Goal: Task Accomplishment & Management: Manage account settings

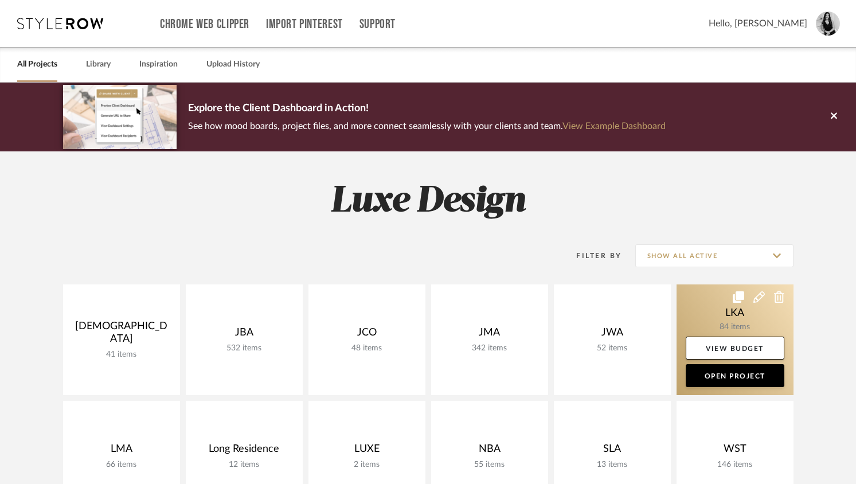
click at [721, 302] on link at bounding box center [735, 340] width 117 height 111
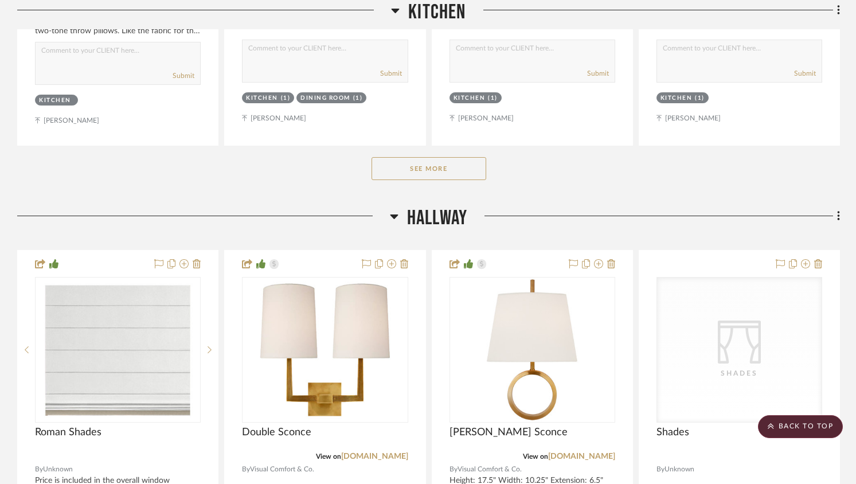
scroll to position [1302, 0]
click at [447, 166] on button "See More" at bounding box center [429, 168] width 115 height 23
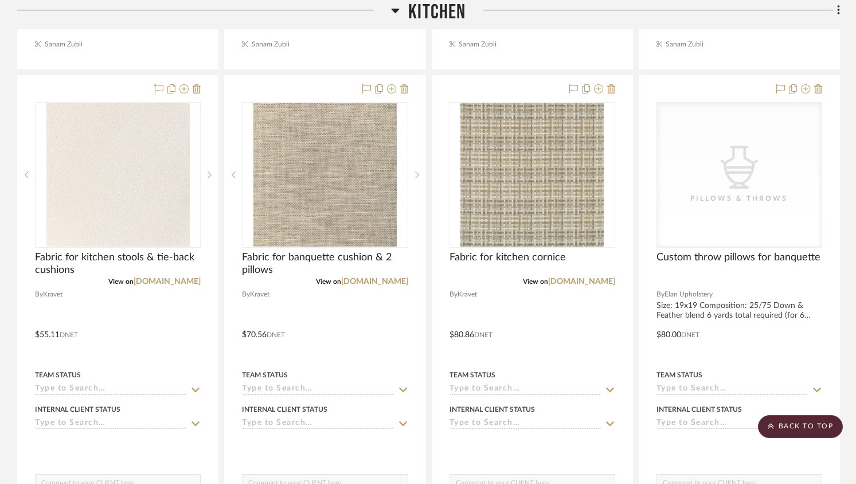
scroll to position [3924, 0]
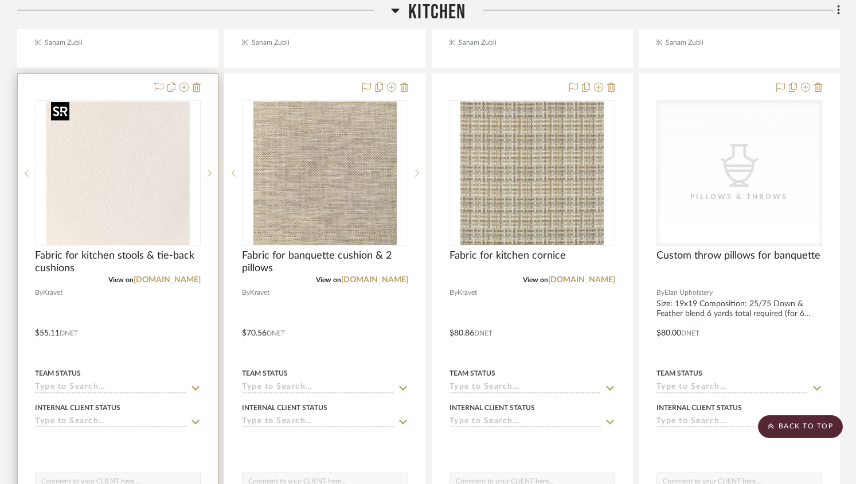
click at [162, 188] on img "0" at bounding box center [117, 173] width 143 height 143
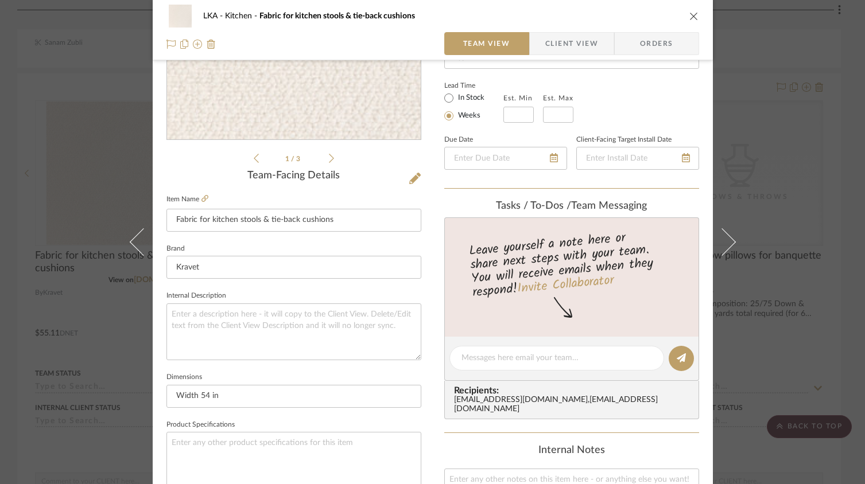
scroll to position [190, 0]
click at [330, 157] on div "1 / 3" at bounding box center [293, 25] width 255 height 275
click at [329, 156] on icon at bounding box center [331, 156] width 5 height 10
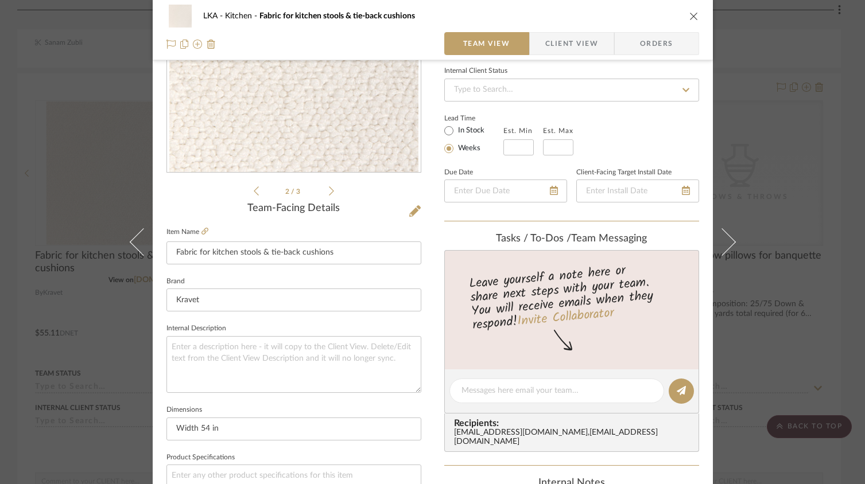
scroll to position [224, 0]
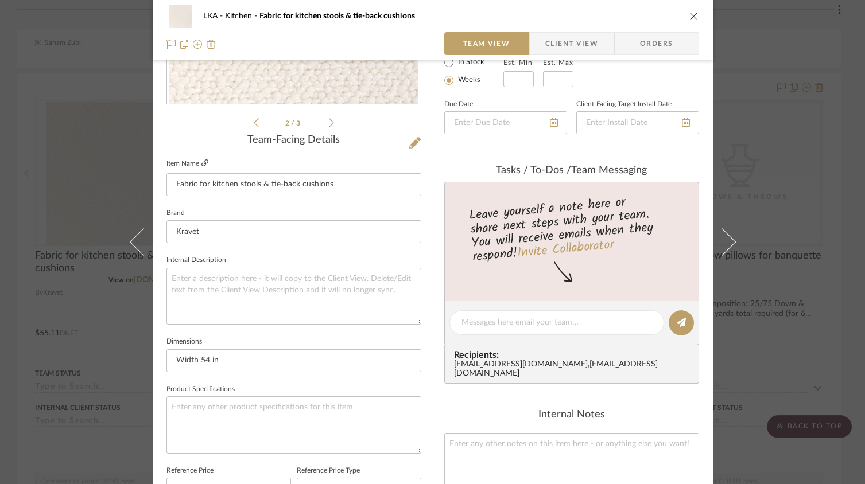
click at [201, 166] on icon at bounding box center [204, 162] width 7 height 7
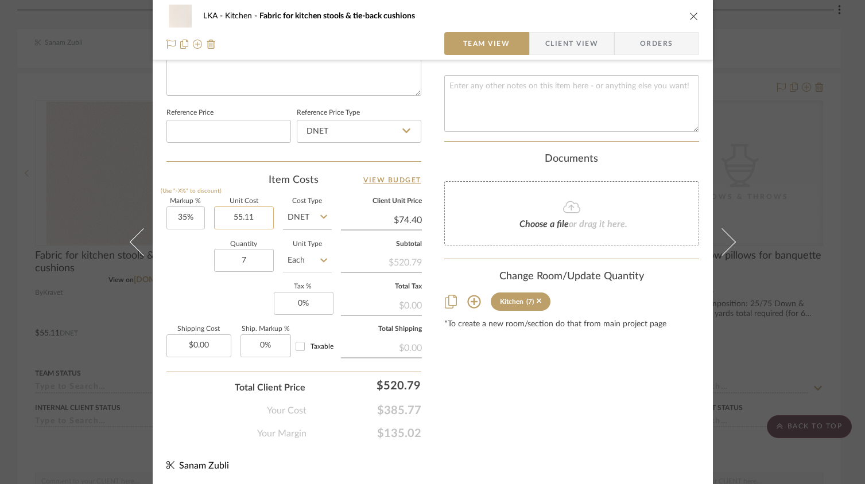
click at [242, 213] on input "55.11" at bounding box center [244, 218] width 60 height 23
type input "$58.85"
type input "$79.45"
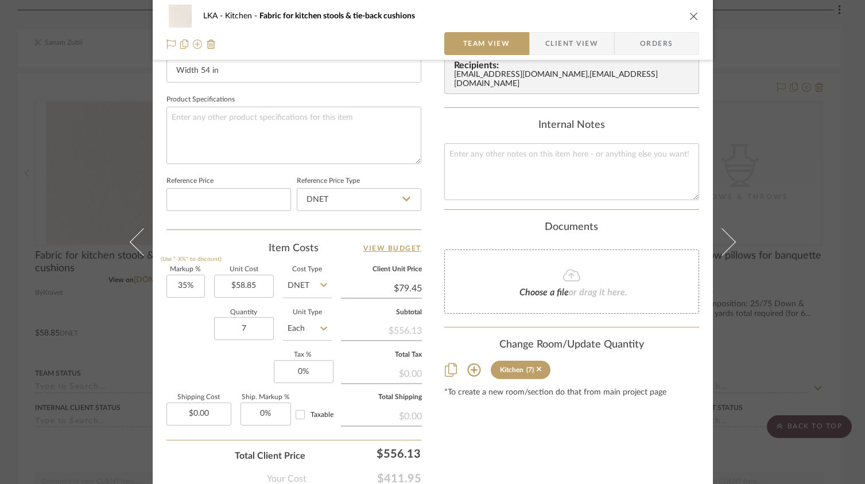
scroll to position [515, 0]
click at [398, 286] on input "79.45" at bounding box center [381, 286] width 81 height 17
type input "107"
type input "81.82%"
type input "$107.00"
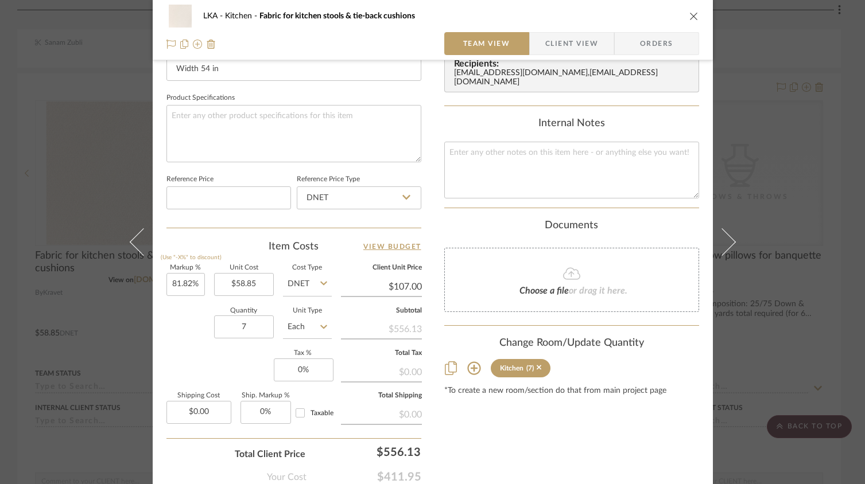
click at [487, 434] on div "Content here copies to Client View - confirm visibility there. Show in Client D…" at bounding box center [571, 35] width 255 height 944
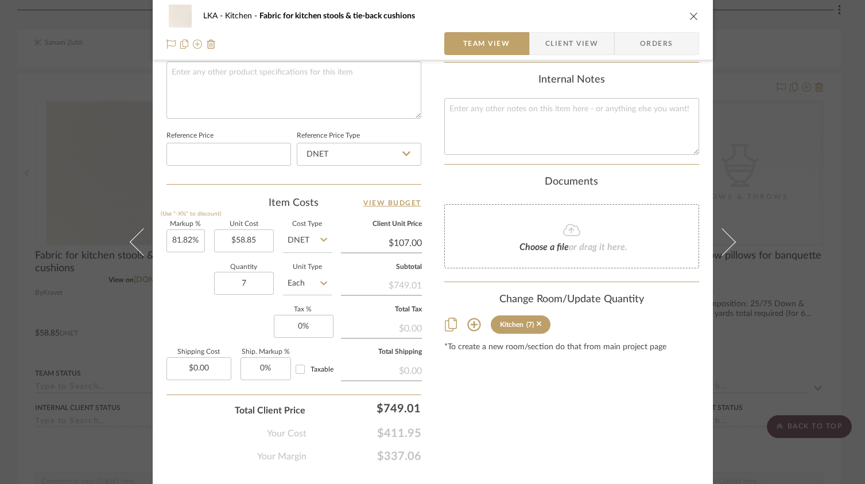
scroll to position [582, 0]
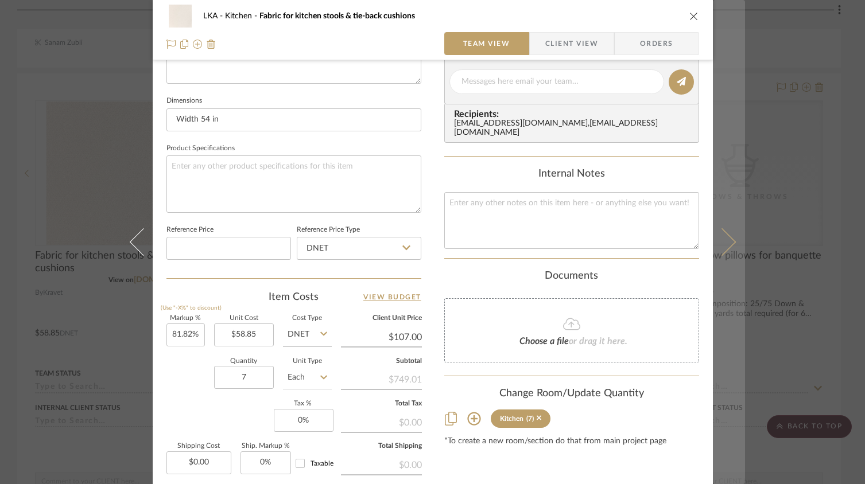
scroll to position [209, 0]
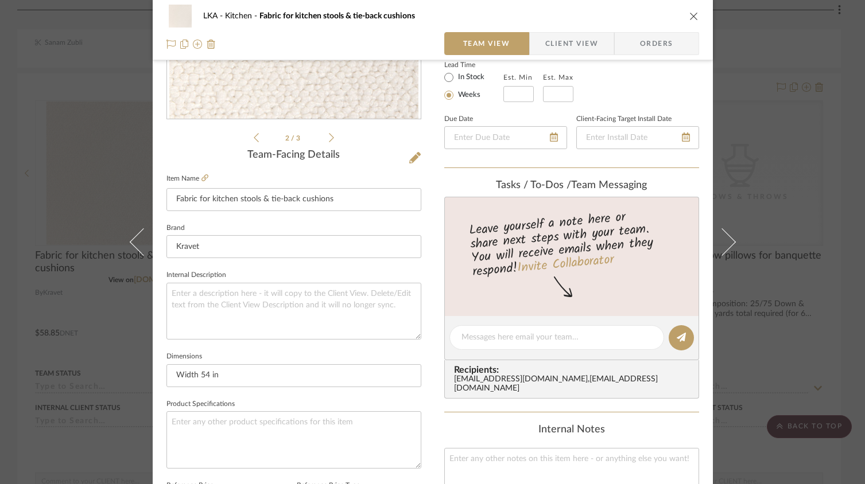
click at [689, 18] on icon "close" at bounding box center [693, 15] width 9 height 9
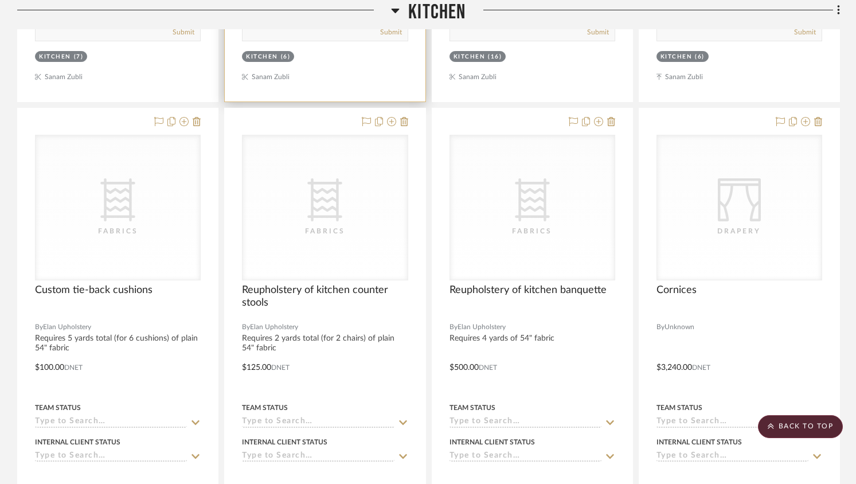
scroll to position [4395, 0]
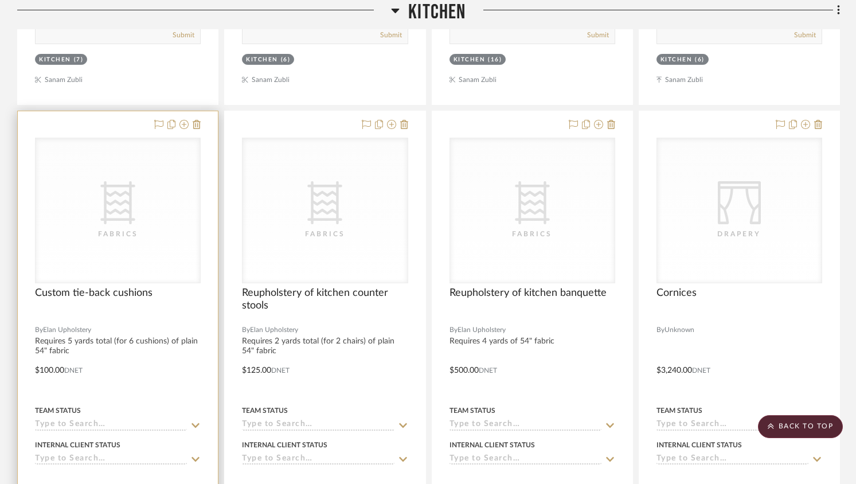
click at [0, 0] on div "CategoryIconFabric Created with Sketch. Fabrics" at bounding box center [0, 0] width 0 height 0
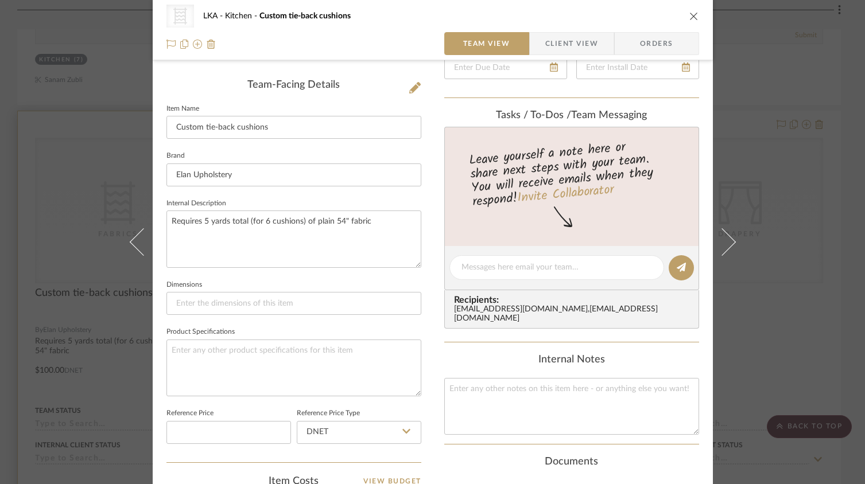
scroll to position [580, 0]
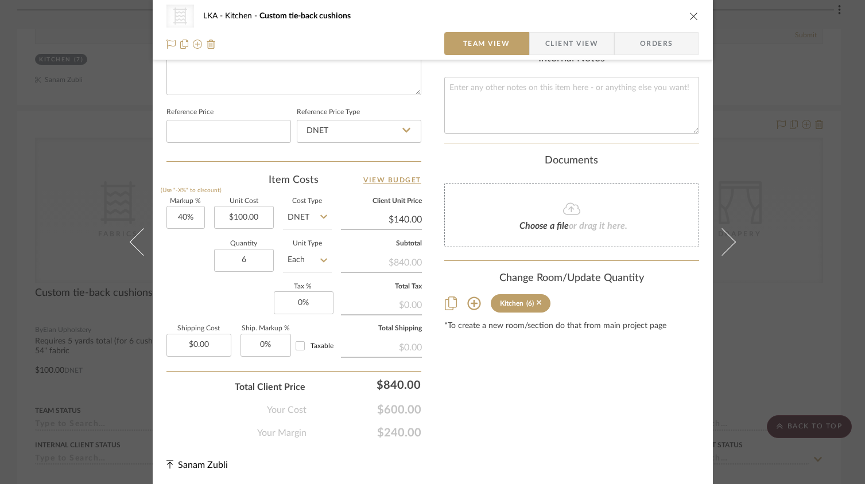
click at [689, 17] on icon "close" at bounding box center [693, 15] width 9 height 9
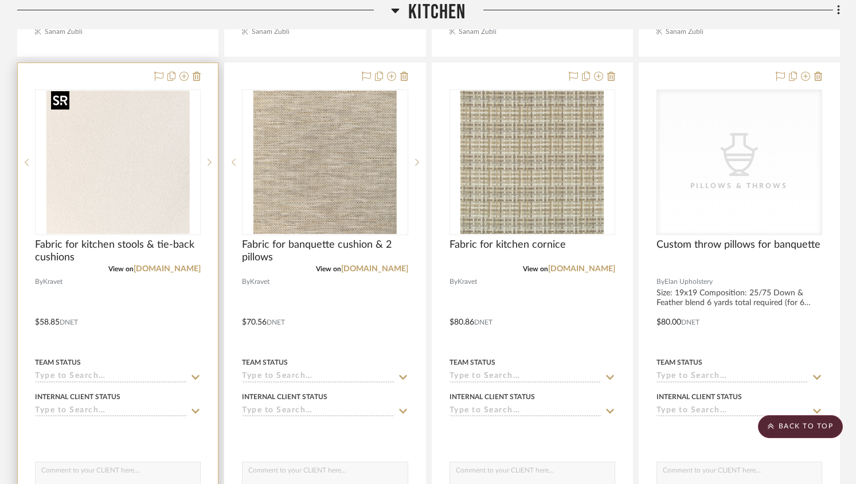
scroll to position [3905, 0]
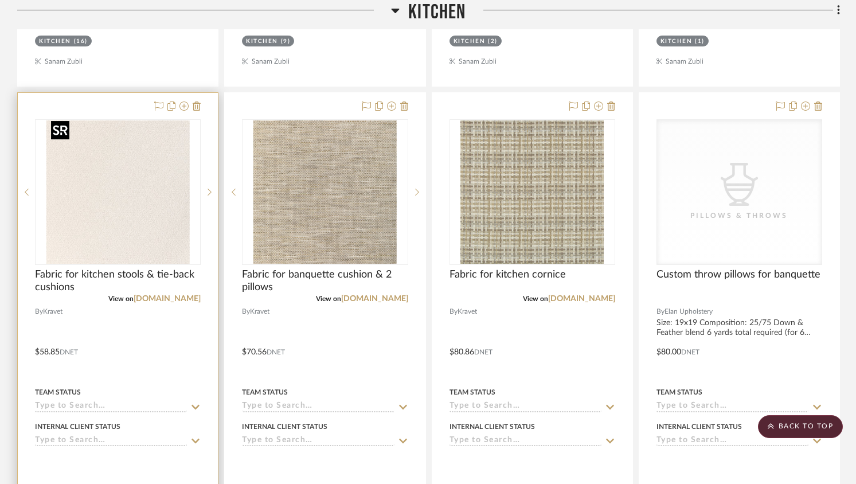
click at [165, 195] on img "0" at bounding box center [117, 191] width 143 height 143
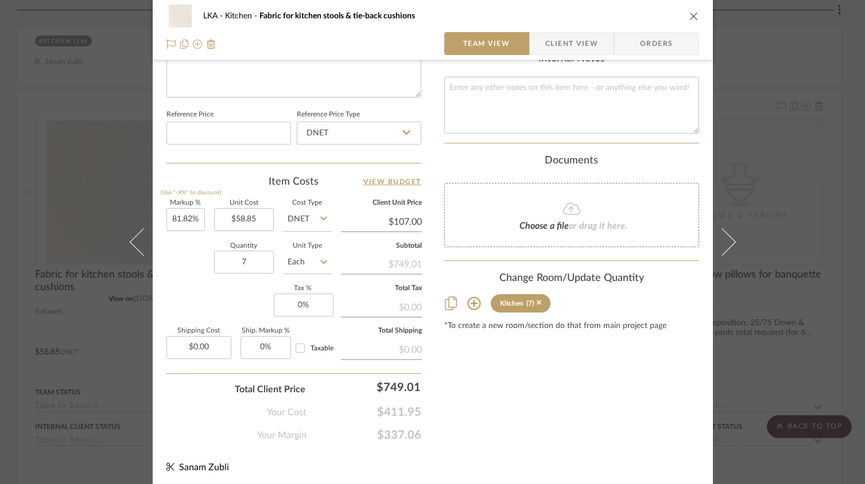
scroll to position [582, 0]
click at [179, 218] on input "81.82" at bounding box center [185, 218] width 38 height 23
type input "50%"
type input "$88.28"
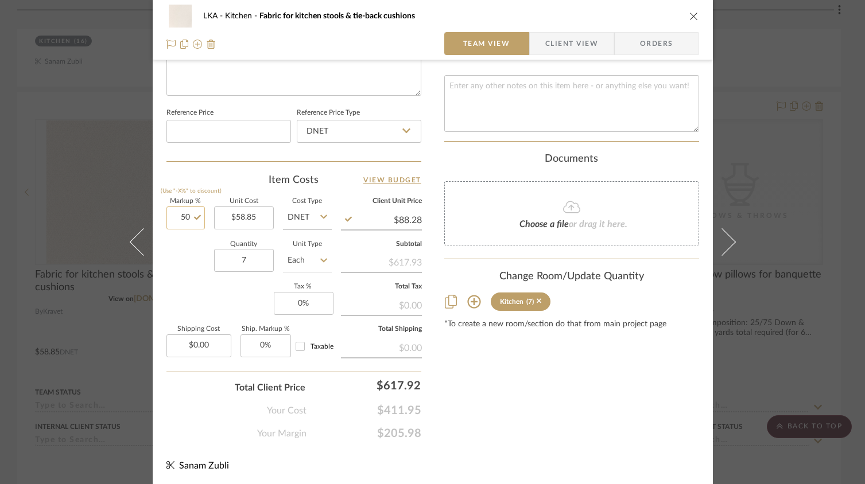
click at [180, 216] on input "50" at bounding box center [185, 218] width 38 height 23
type input "35%"
type input "$79.45"
click at [177, 212] on input "35" at bounding box center [185, 218] width 38 height 23
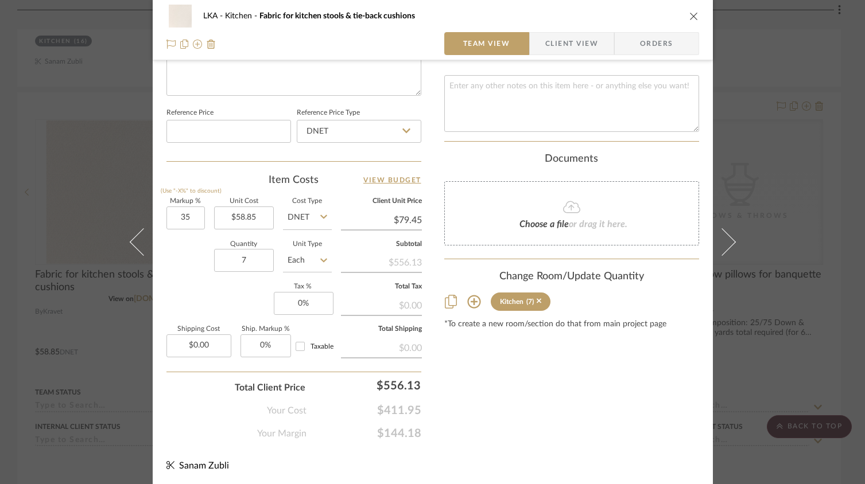
type input "35%"
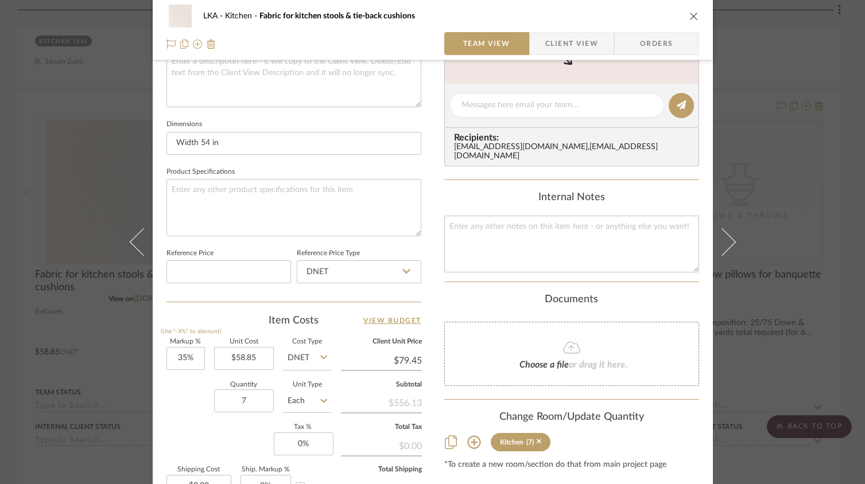
scroll to position [0, 0]
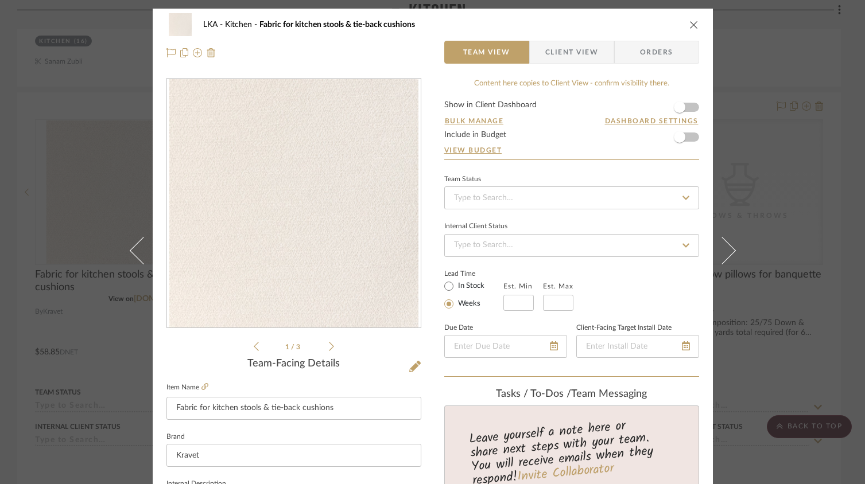
click at [689, 28] on icon "close" at bounding box center [693, 24] width 9 height 9
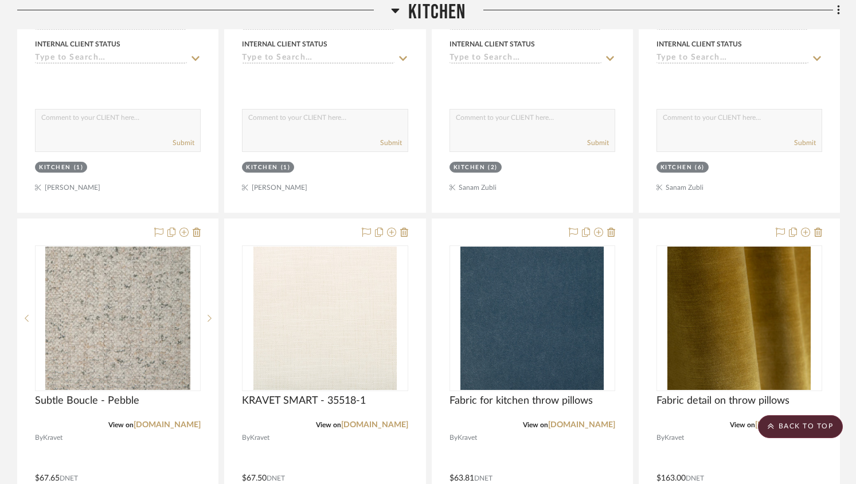
scroll to position [3302, 0]
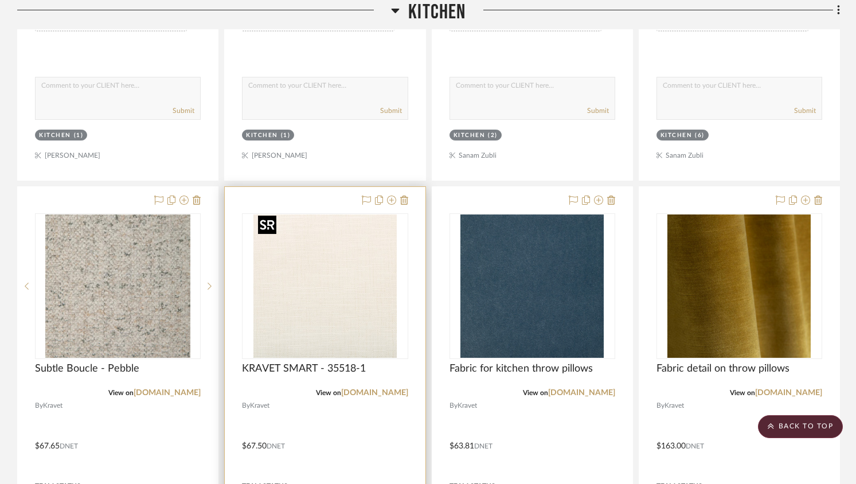
click at [315, 287] on img "0" at bounding box center [325, 286] width 143 height 143
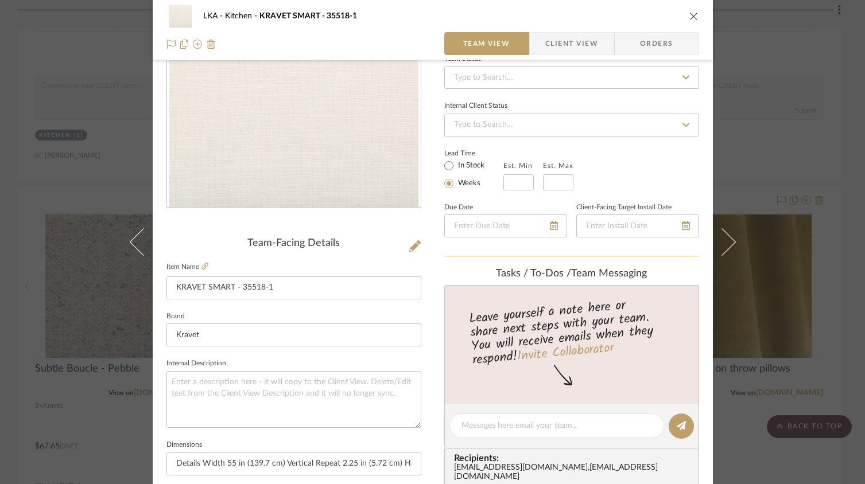
scroll to position [0, 0]
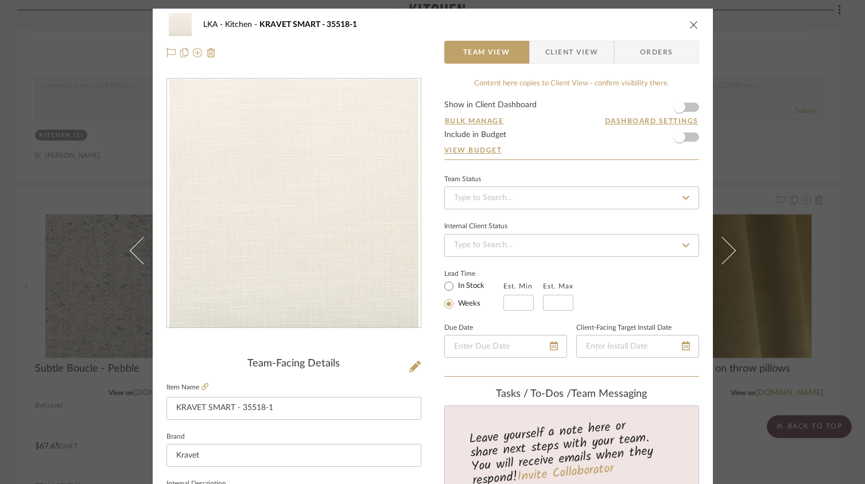
click at [692, 28] on icon "close" at bounding box center [693, 24] width 9 height 9
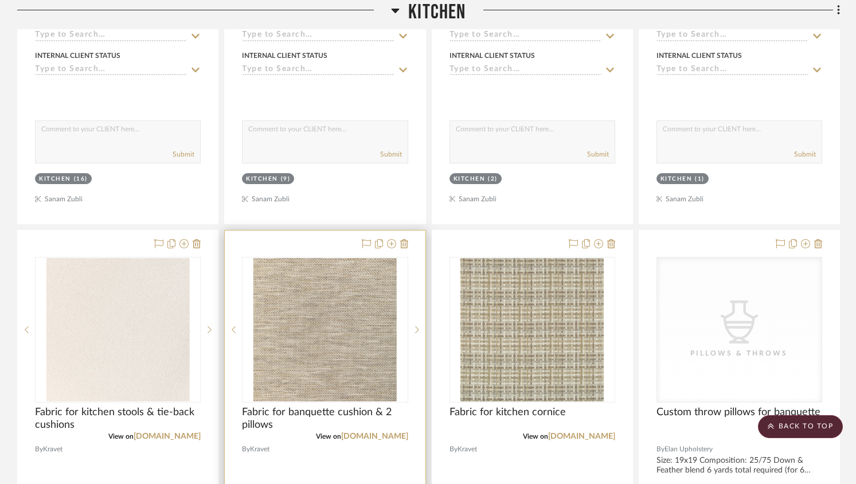
scroll to position [3775, 0]
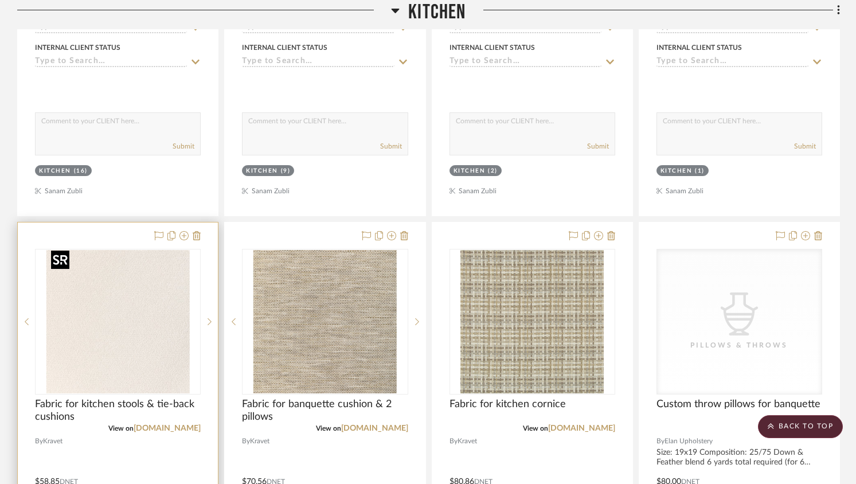
click at [174, 308] on img "0" at bounding box center [117, 321] width 143 height 143
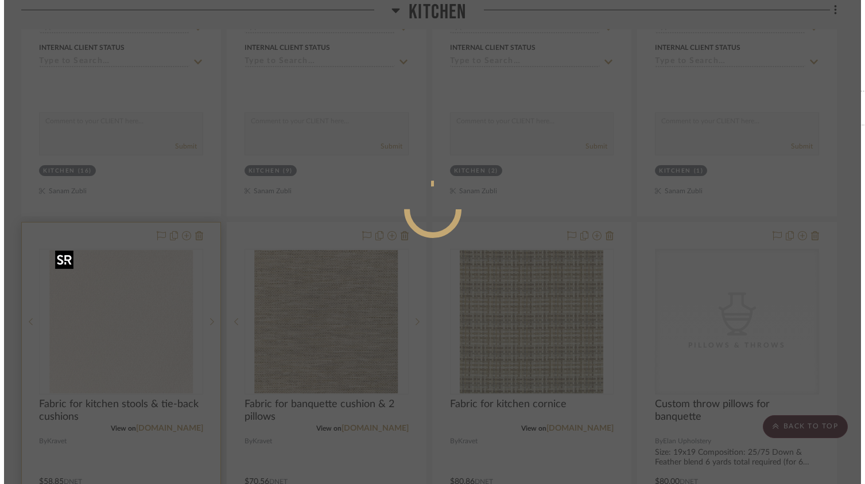
scroll to position [0, 0]
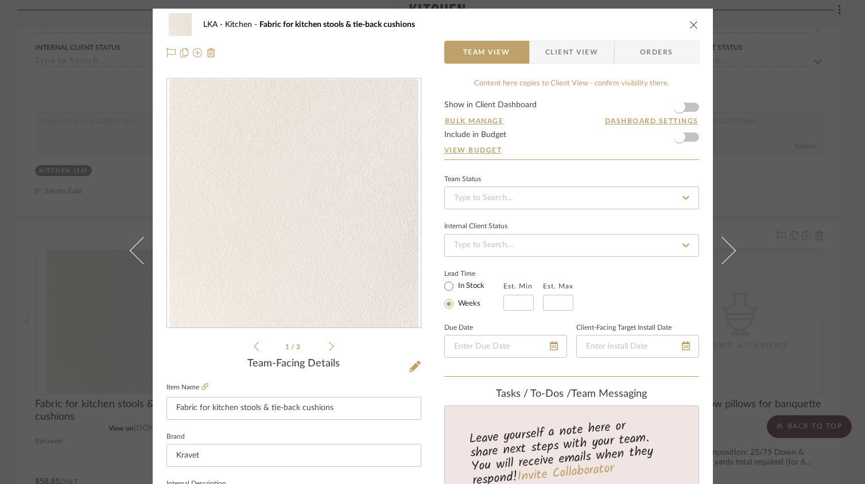
click at [312, 171] on img "0" at bounding box center [293, 203] width 249 height 249
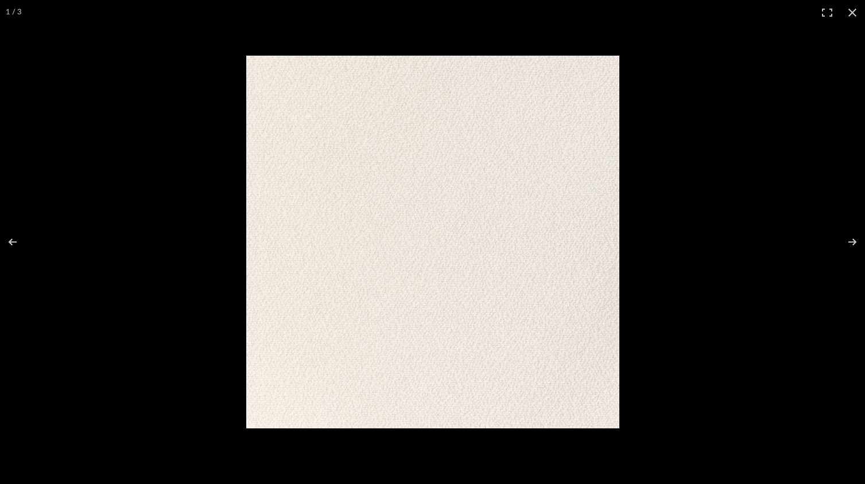
click at [369, 212] on img at bounding box center [432, 242] width 373 height 373
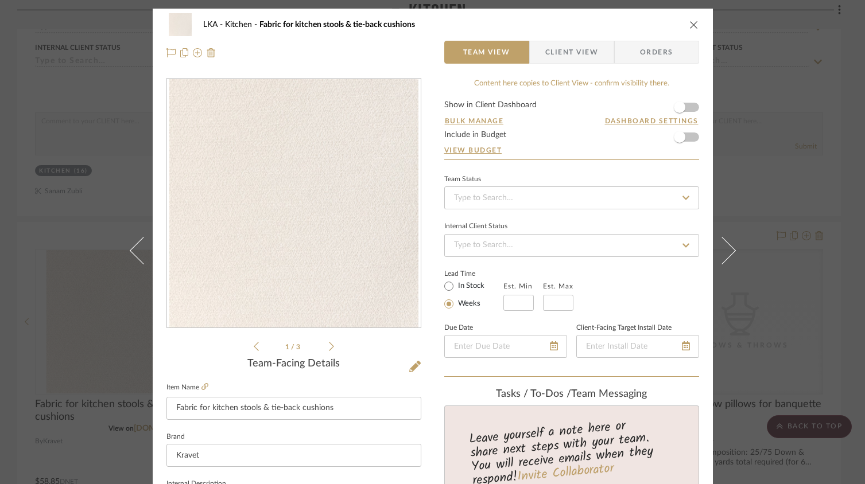
click at [689, 22] on icon "close" at bounding box center [693, 24] width 9 height 9
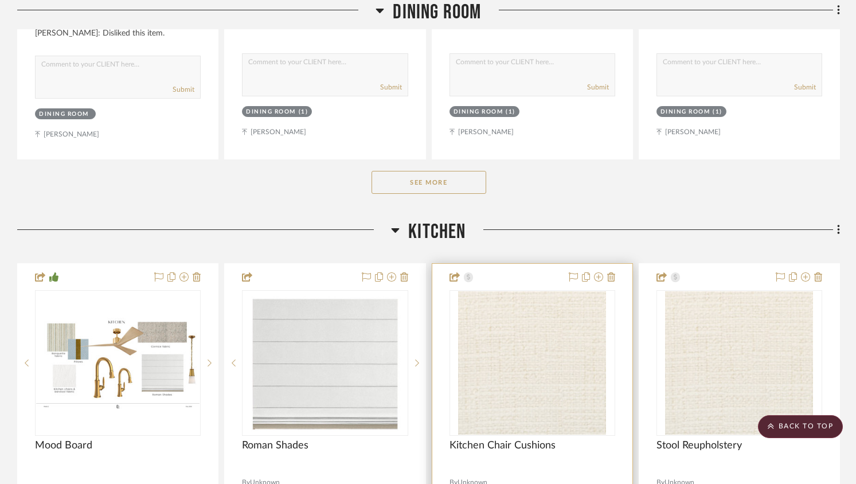
scroll to position [676, 0]
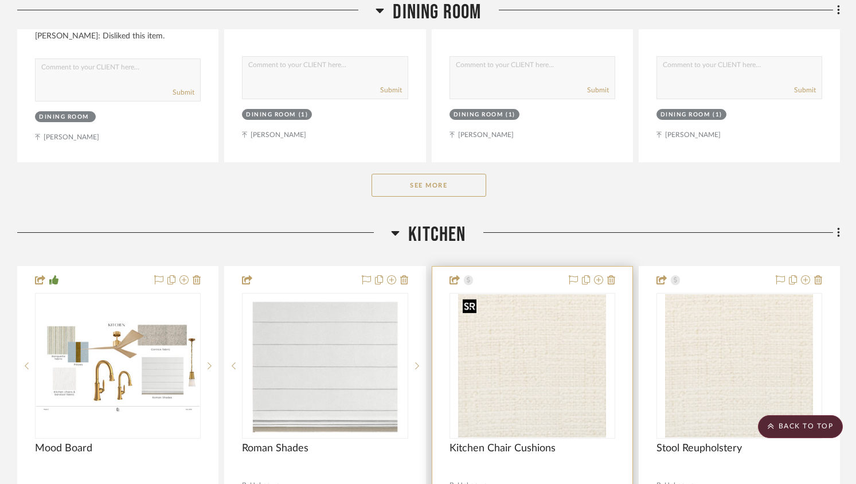
click at [500, 329] on img "0" at bounding box center [532, 365] width 148 height 143
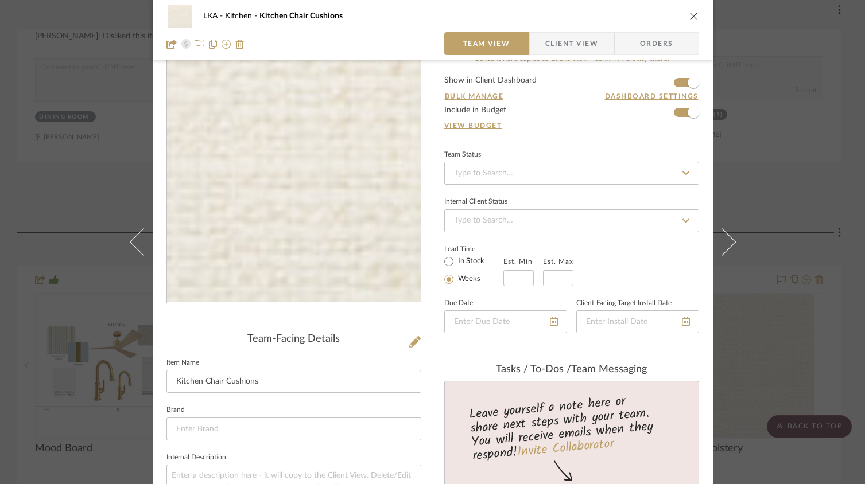
scroll to position [68, 0]
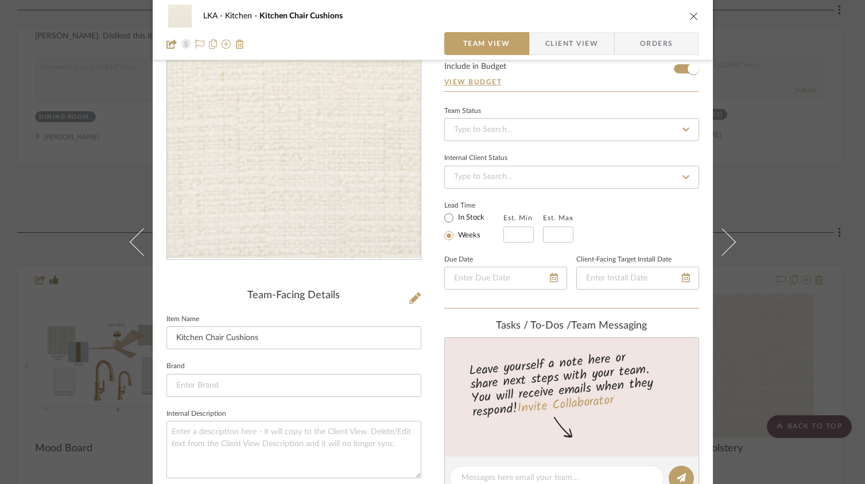
click at [363, 353] on sr-form-field "Item Name Kitchen Chair Cushions" at bounding box center [293, 336] width 255 height 48
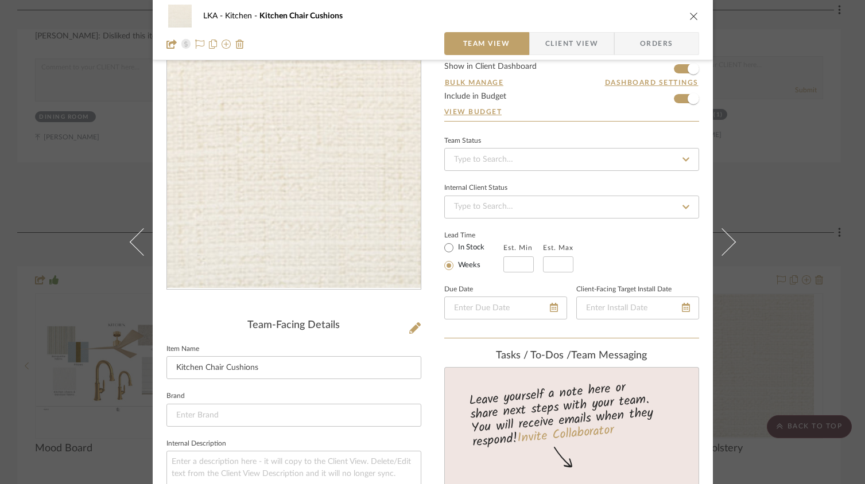
scroll to position [15, 0]
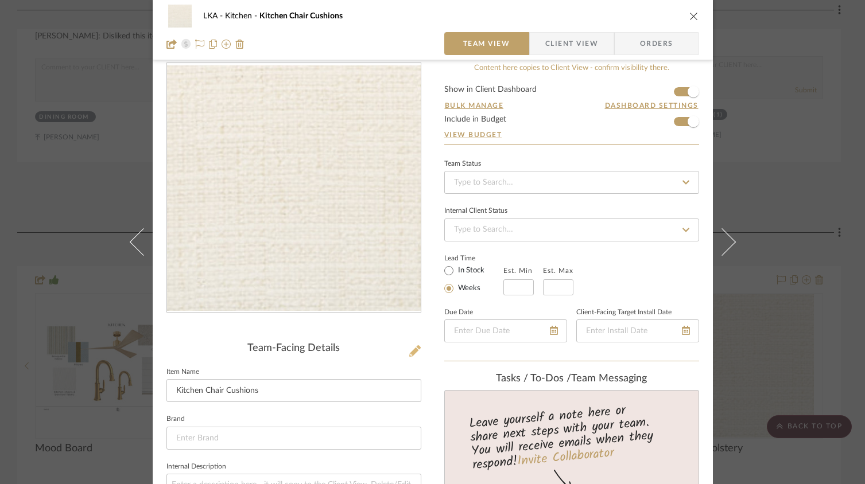
click at [409, 349] on icon at bounding box center [414, 350] width 11 height 11
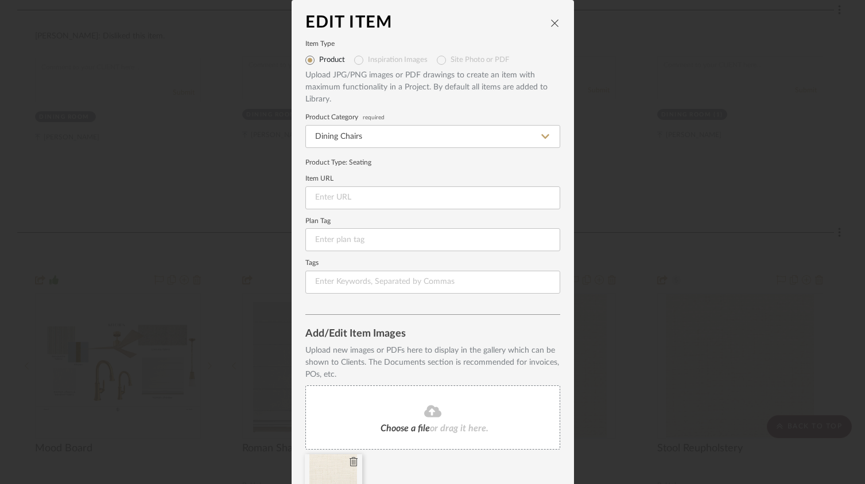
click at [350, 460] on icon at bounding box center [353, 461] width 8 height 9
click at [354, 432] on div "Choose a file or drag it here." at bounding box center [432, 418] width 255 height 64
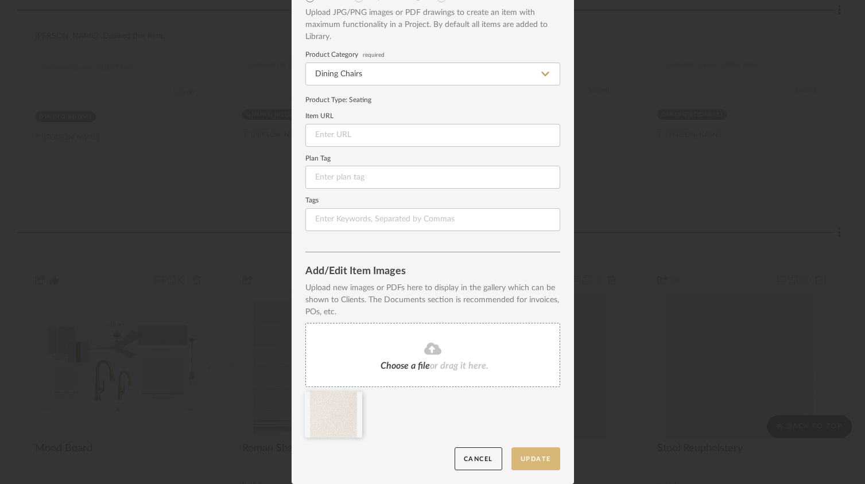
click at [531, 460] on button "Update" at bounding box center [535, 459] width 49 height 24
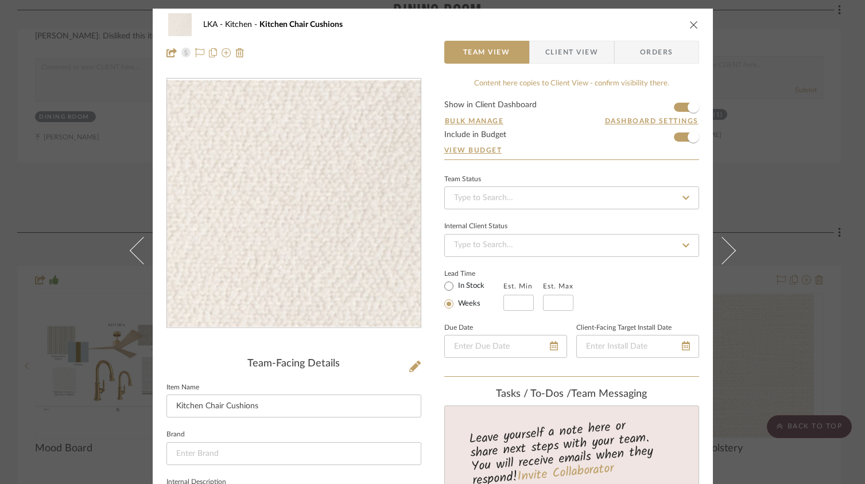
click at [691, 25] on icon "close" at bounding box center [693, 24] width 9 height 9
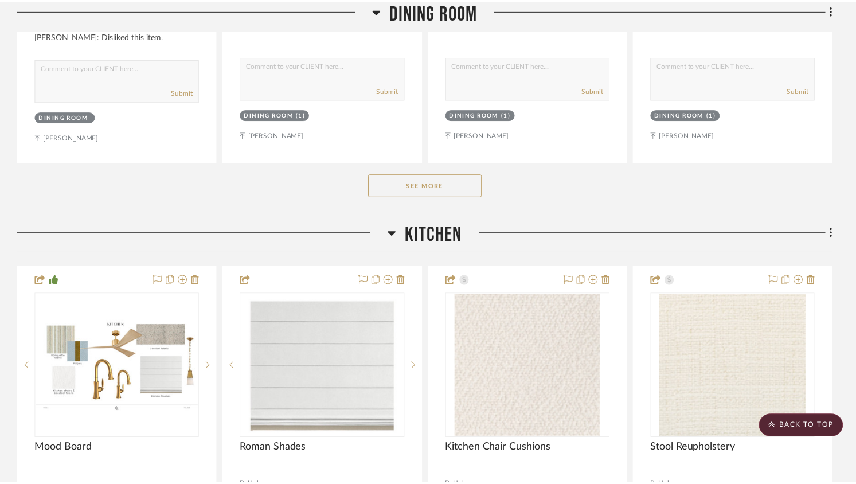
scroll to position [676, 0]
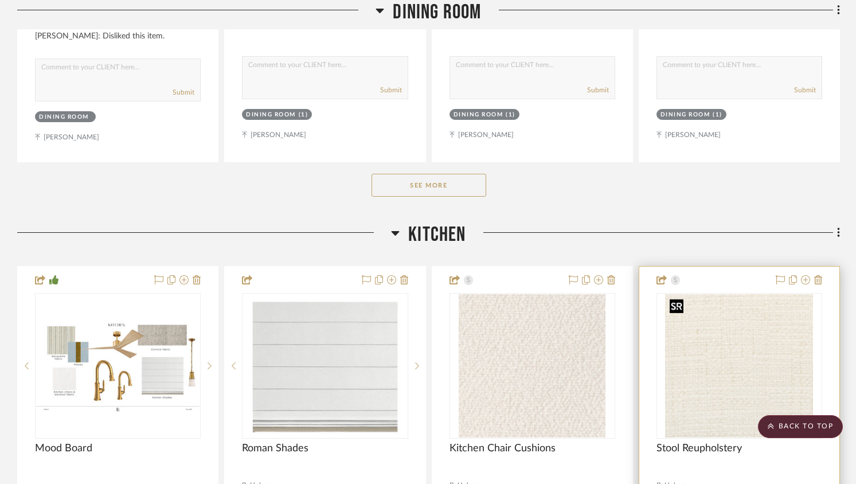
click at [0, 0] on img at bounding box center [0, 0] width 0 height 0
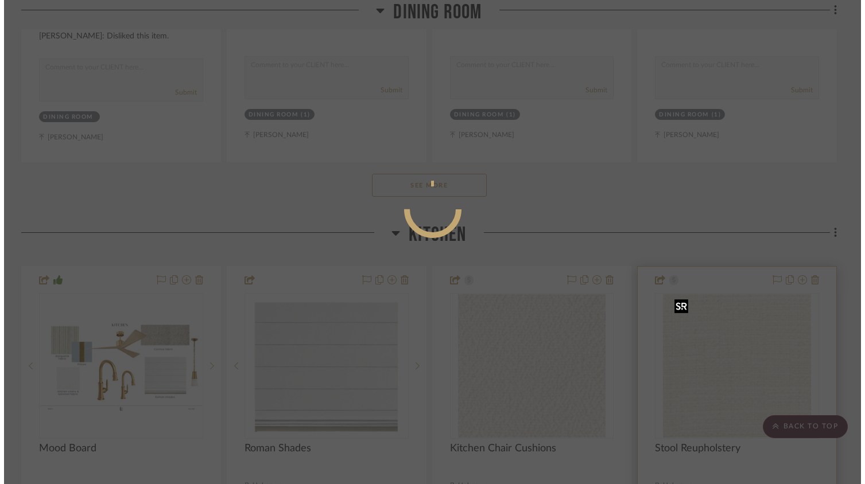
scroll to position [0, 0]
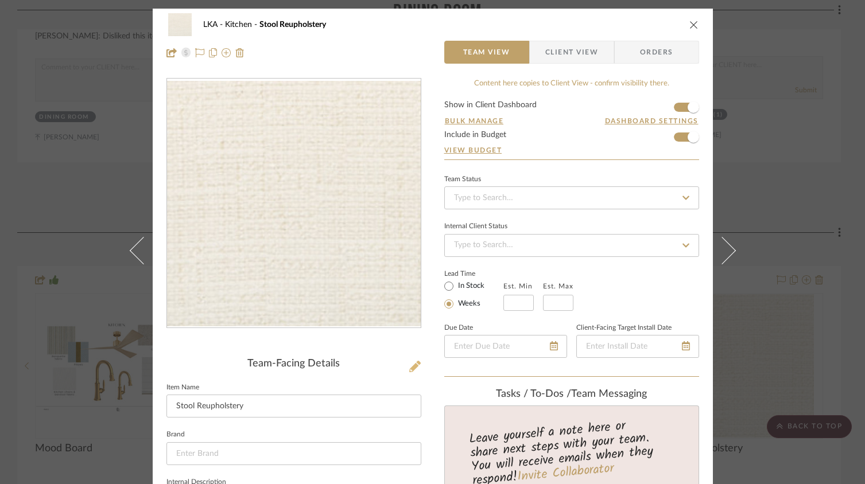
click at [412, 367] on icon at bounding box center [414, 366] width 11 height 11
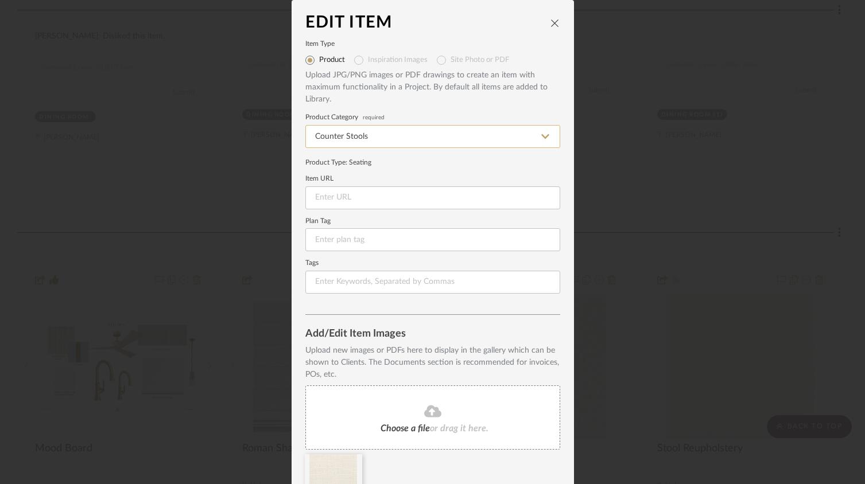
scroll to position [63, 0]
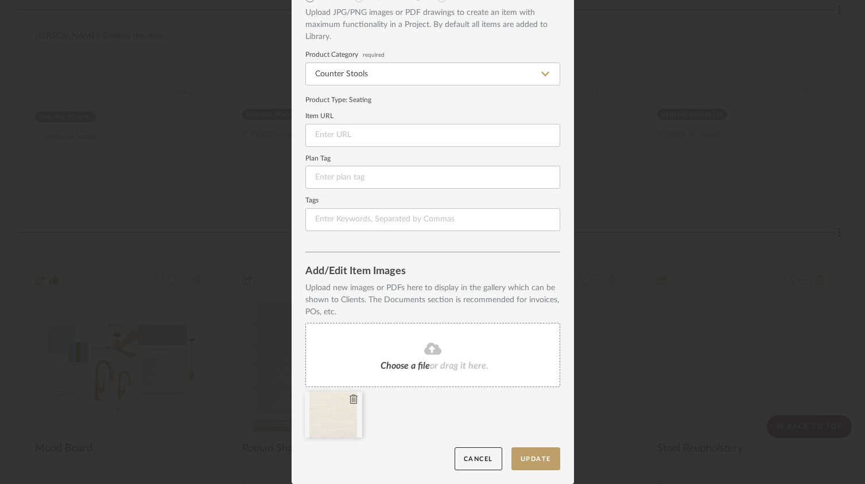
click at [349, 401] on icon at bounding box center [353, 399] width 8 height 9
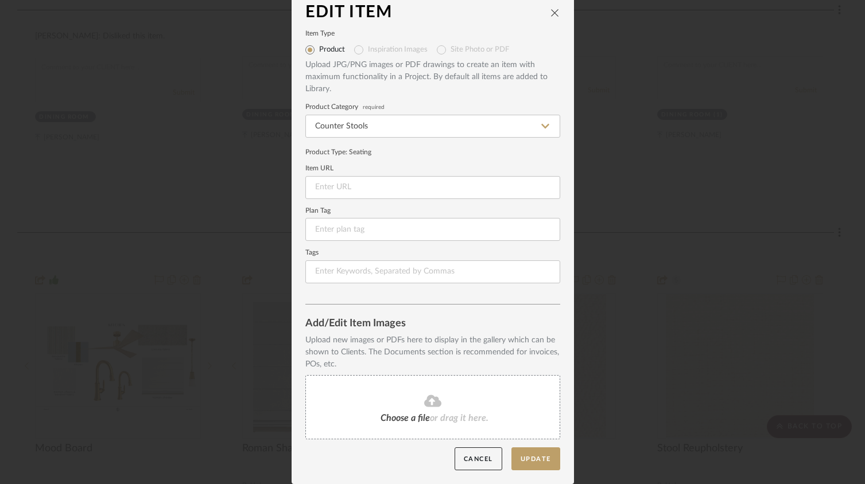
scroll to position [10, 0]
click at [353, 391] on div "Choose a file or drag it here." at bounding box center [432, 407] width 255 height 64
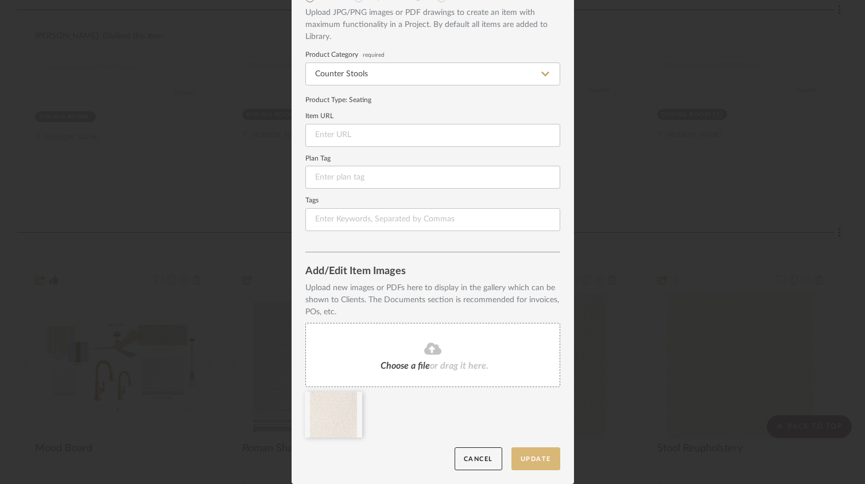
click at [538, 454] on button "Update" at bounding box center [535, 459] width 49 height 24
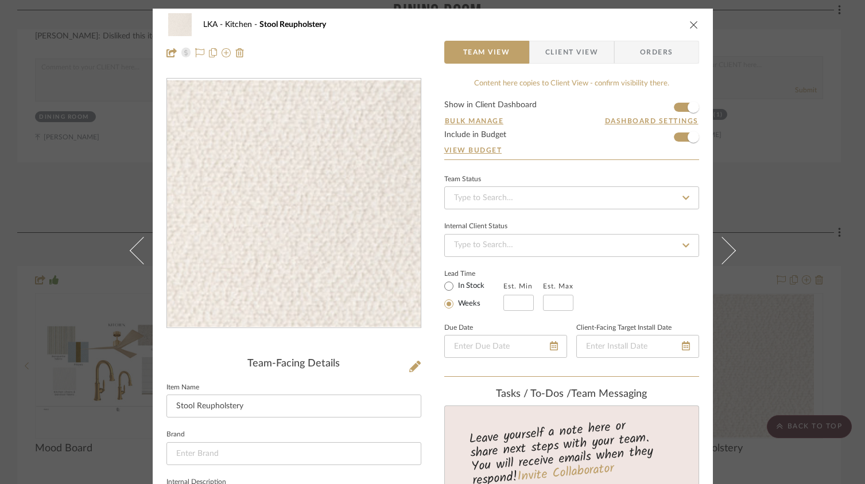
click at [689, 23] on icon "close" at bounding box center [693, 24] width 9 height 9
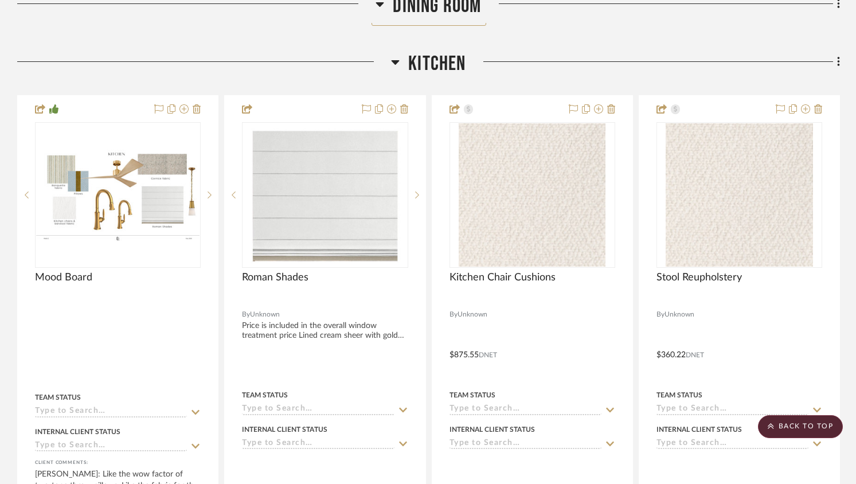
scroll to position [852, 0]
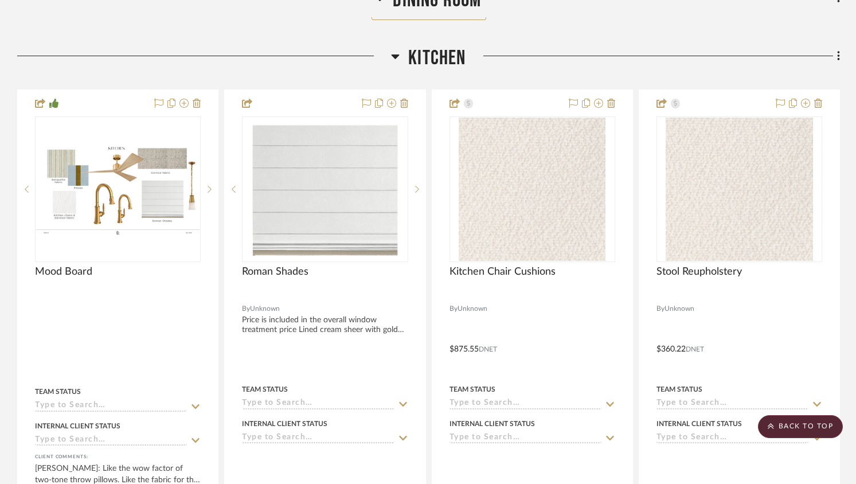
click at [511, 203] on img "0" at bounding box center [532, 189] width 147 height 143
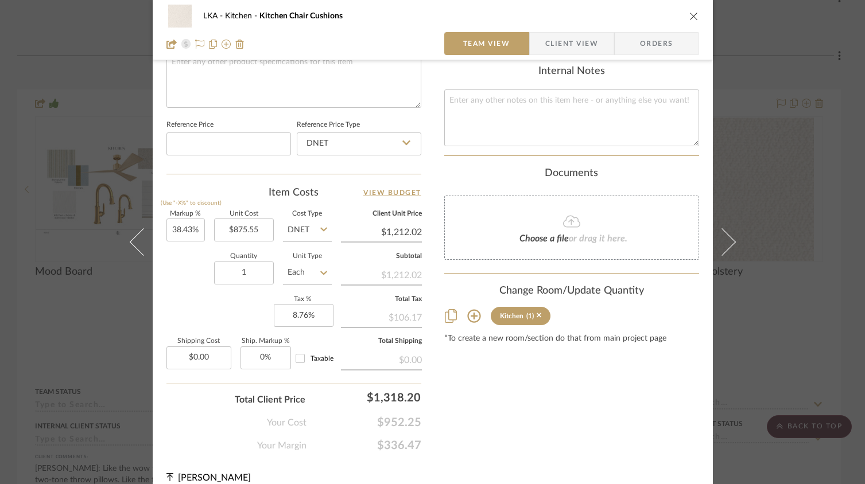
scroll to position [559, 0]
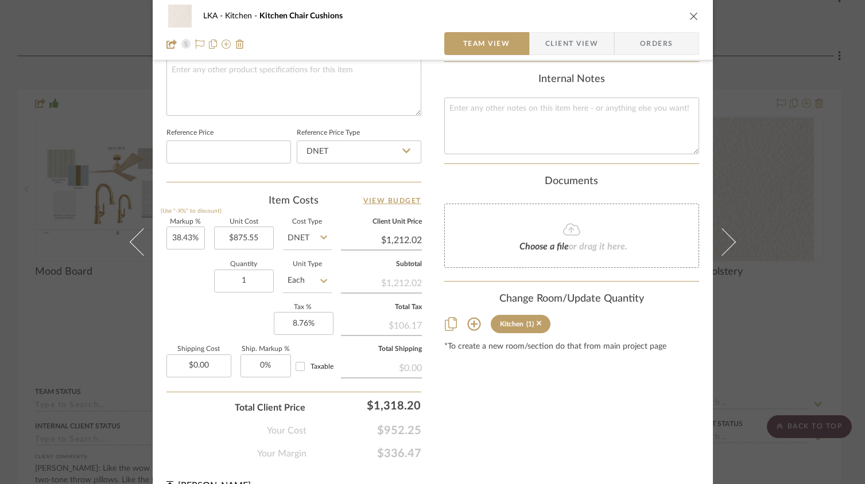
click at [690, 14] on icon "close" at bounding box center [693, 15] width 9 height 9
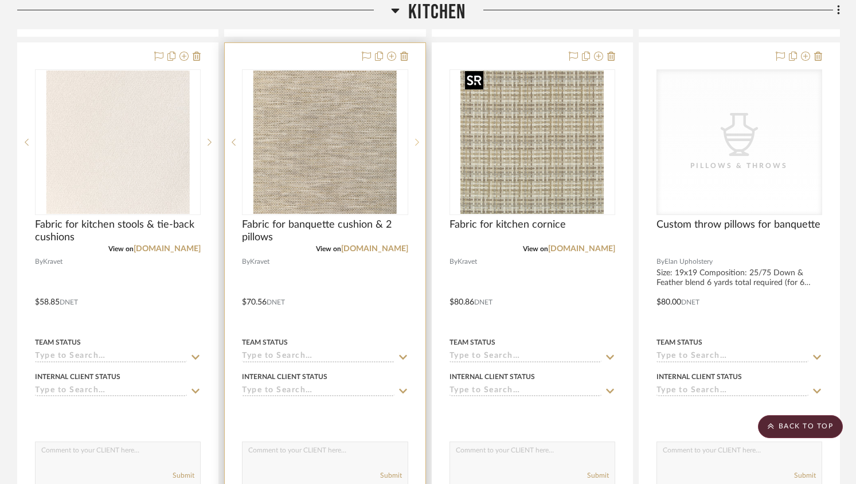
scroll to position [3963, 0]
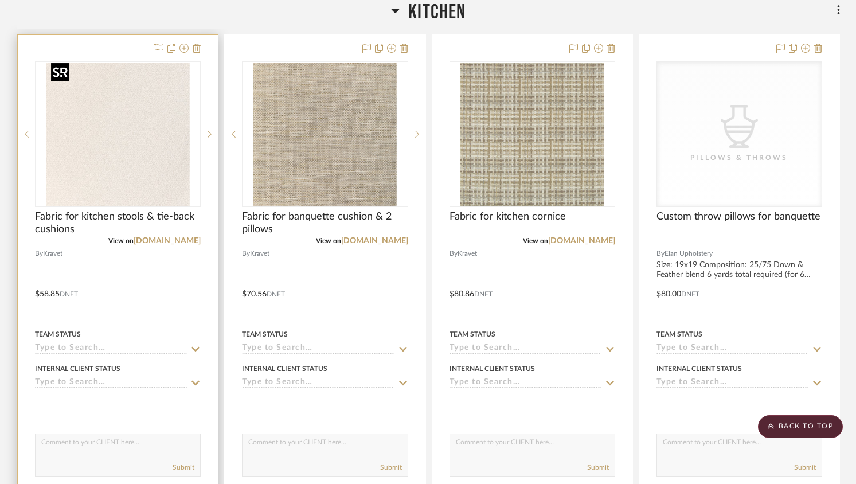
click at [156, 120] on img "0" at bounding box center [117, 134] width 143 height 143
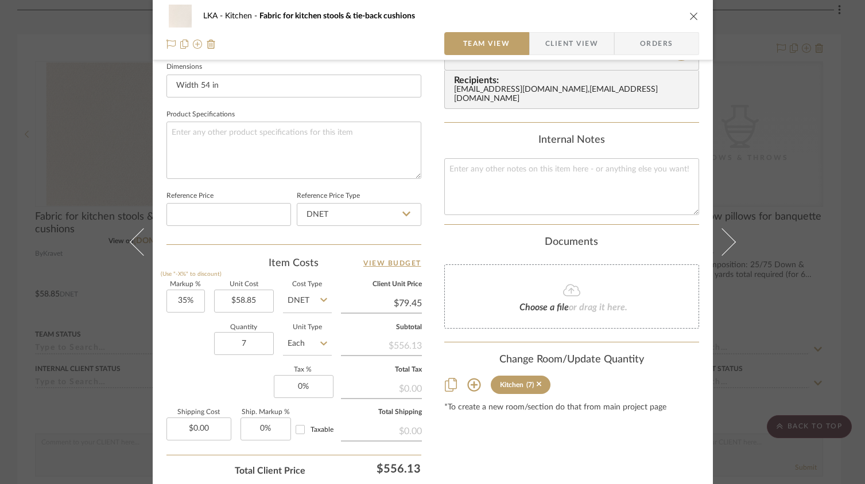
scroll to position [582, 0]
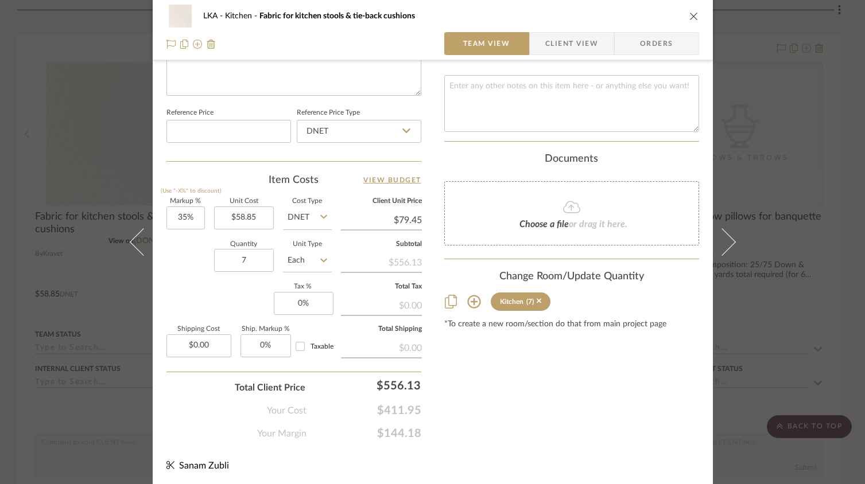
click at [111, 305] on div "LKA Kitchen Fabric for kitchen stools & tie-back cushions Team View Client View…" at bounding box center [432, 242] width 865 height 484
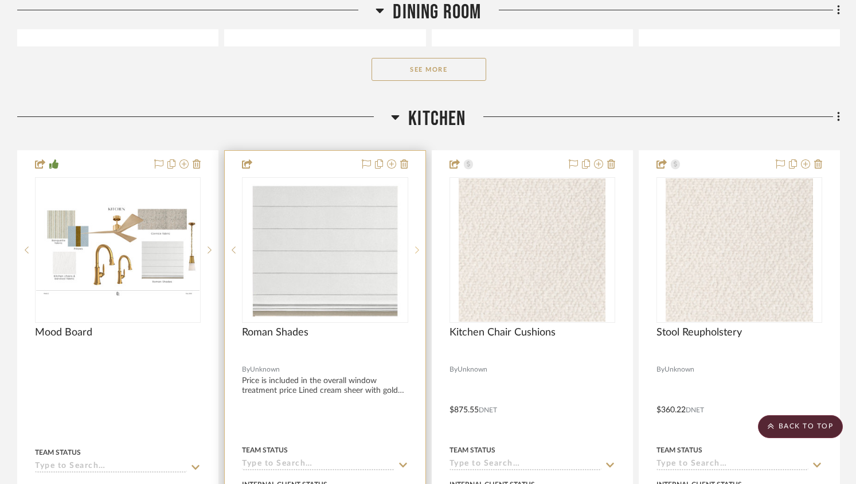
scroll to position [795, 0]
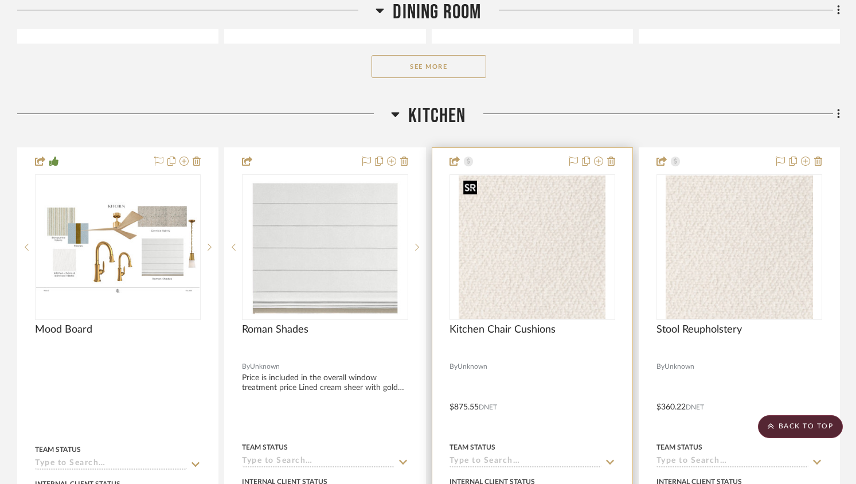
click at [500, 236] on img "0" at bounding box center [532, 247] width 147 height 143
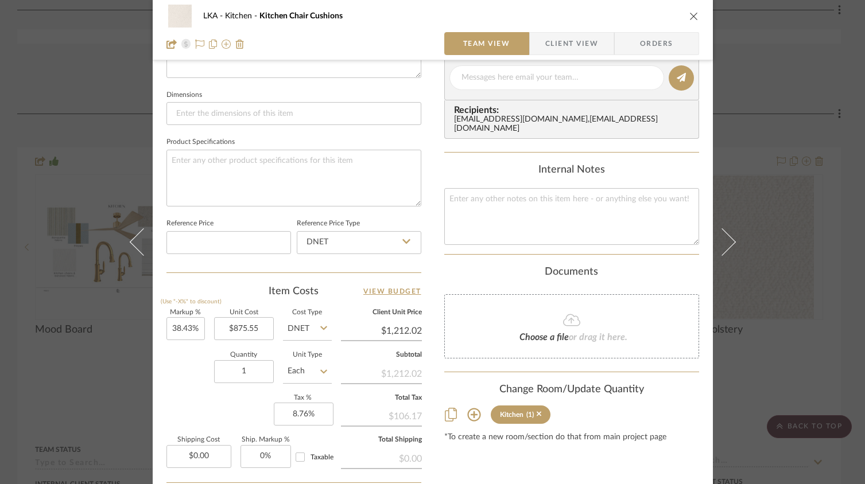
scroll to position [473, 0]
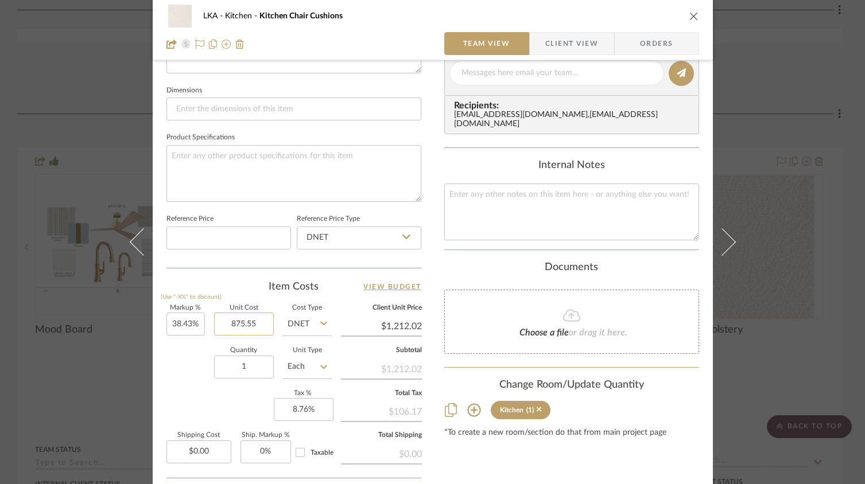
click at [244, 326] on input "875.55" at bounding box center [244, 324] width 60 height 23
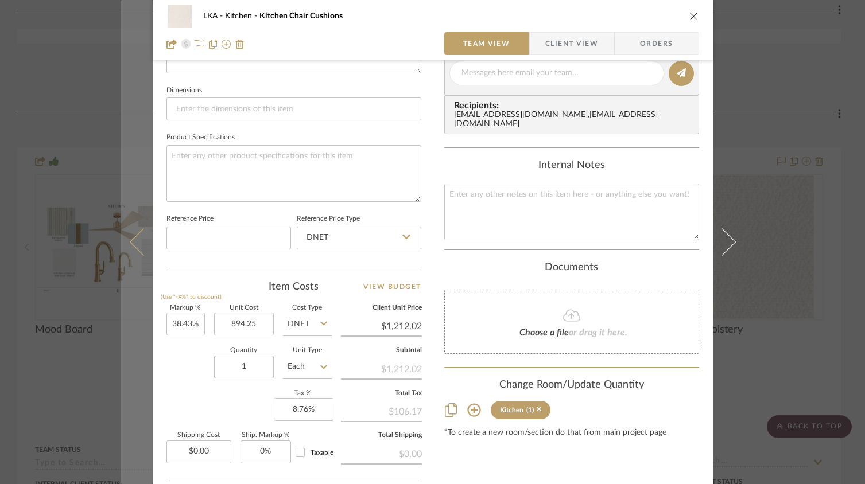
type input "$894.25"
click at [134, 410] on button at bounding box center [136, 242] width 32 height 484
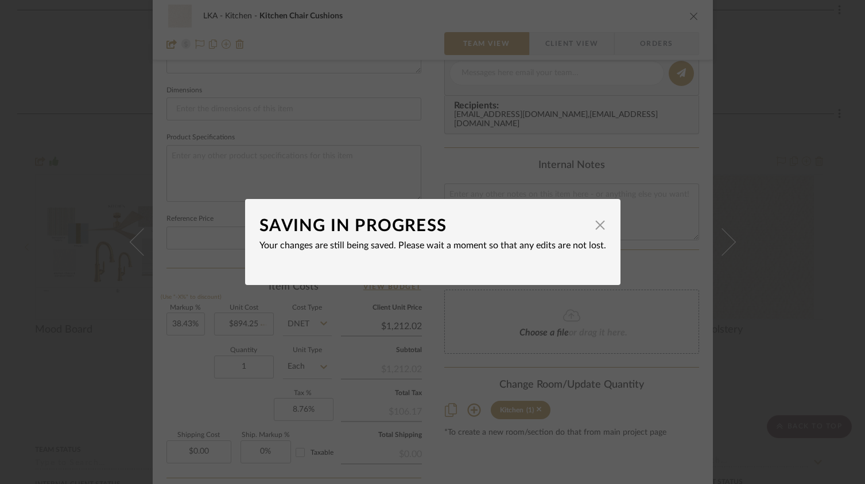
type input "$1,237.91"
click at [590, 231] on span "button" at bounding box center [600, 224] width 23 height 23
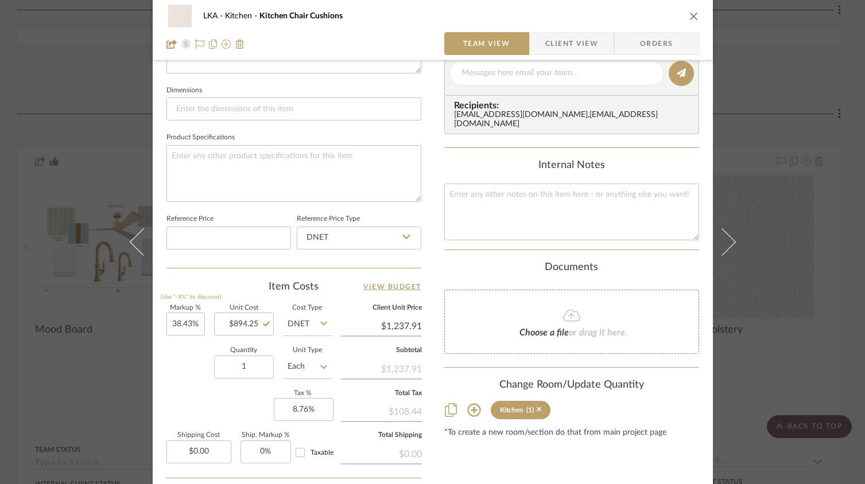
click at [431, 291] on div "LKA Kitchen Kitchen Chair Cushions Team View Client View Orders Team-Facing Det…" at bounding box center [433, 63] width 560 height 1057
click at [689, 14] on icon "close" at bounding box center [693, 15] width 9 height 9
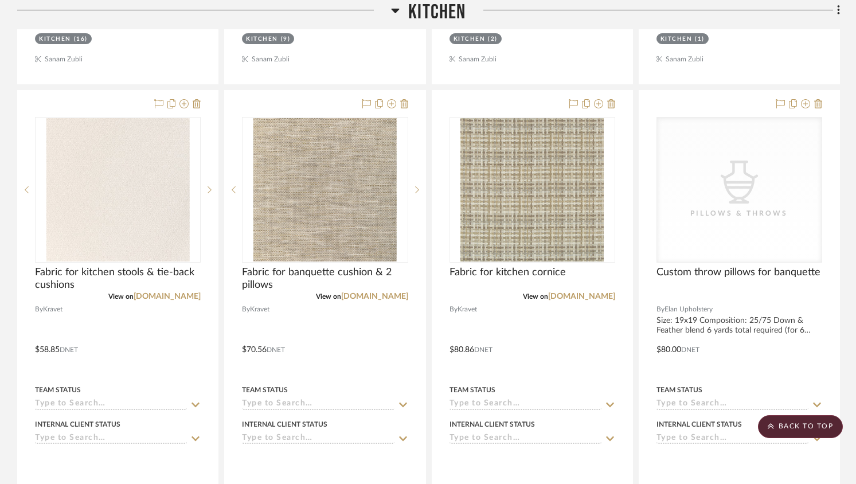
scroll to position [3942, 0]
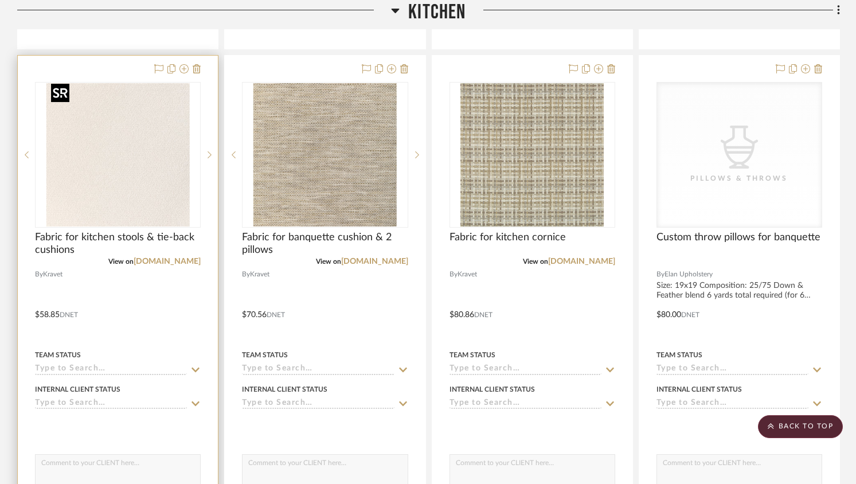
click at [157, 154] on img "0" at bounding box center [117, 154] width 143 height 143
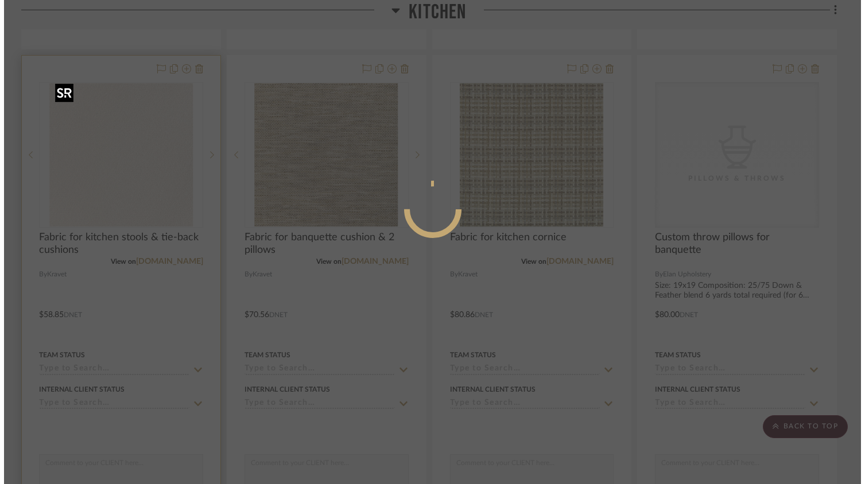
scroll to position [0, 0]
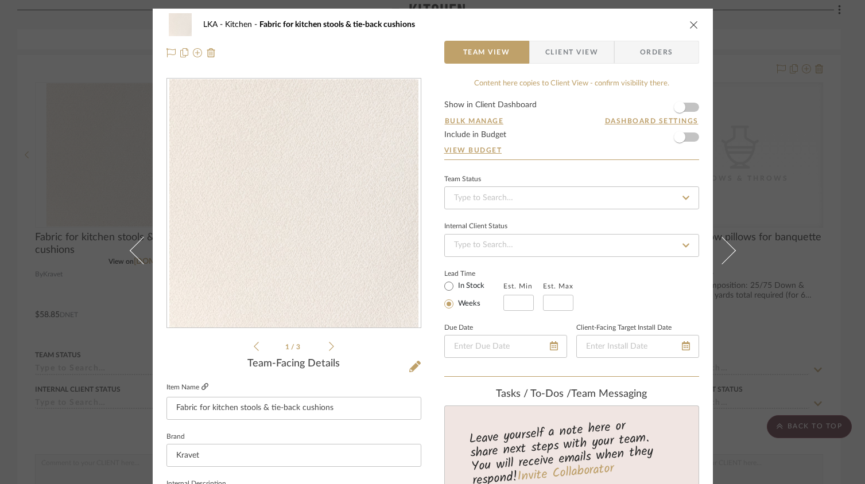
click at [201, 388] on icon at bounding box center [204, 386] width 7 height 7
drag, startPoint x: 345, startPoint y: 407, endPoint x: 158, endPoint y: 402, distance: 187.7
click at [367, 400] on input "Fabric for kitchen stools & tie-back cushions" at bounding box center [293, 408] width 255 height 23
click at [365, 408] on input "Fabric for kitchen stools & tie-back cushions" at bounding box center [293, 408] width 255 height 23
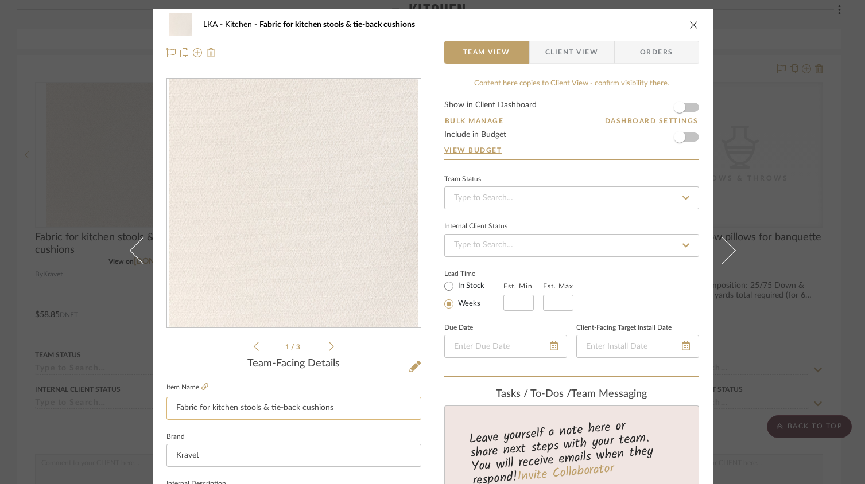
paste input "36980.101.0"
type input "Fabric for kitchen stools & tie-back cushions 36980.101.0"
click at [563, 53] on span "Client View" at bounding box center [571, 52] width 53 height 23
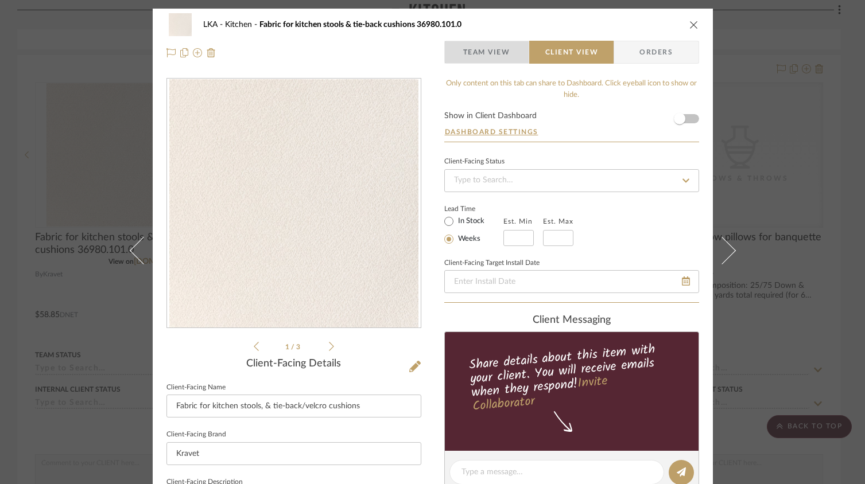
click at [501, 57] on span "Team View" at bounding box center [486, 52] width 47 height 23
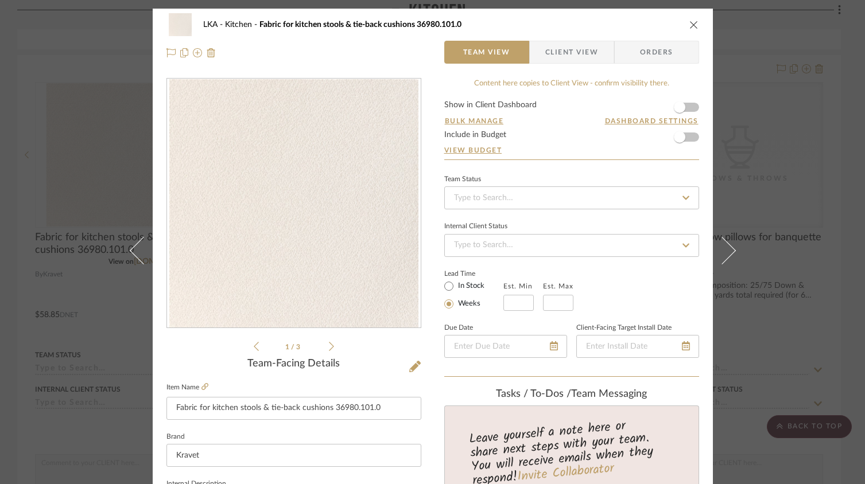
click at [553, 57] on span "Client View" at bounding box center [571, 52] width 53 height 23
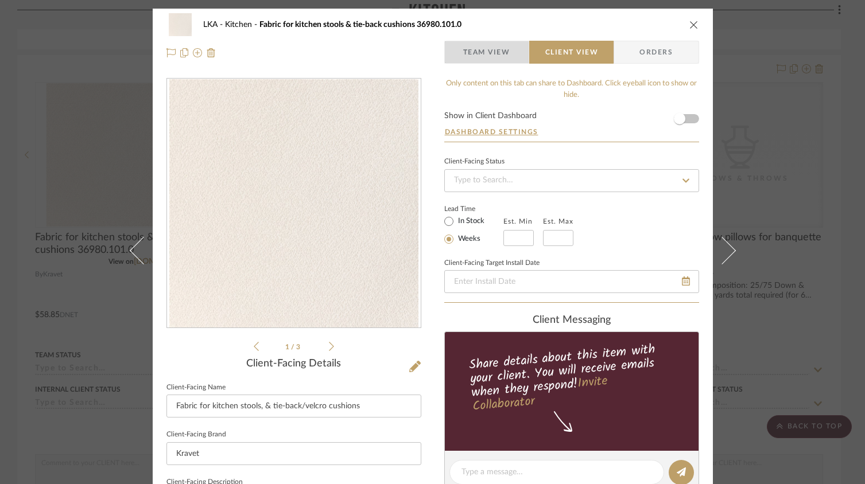
click at [495, 52] on span "Team View" at bounding box center [486, 52] width 47 height 23
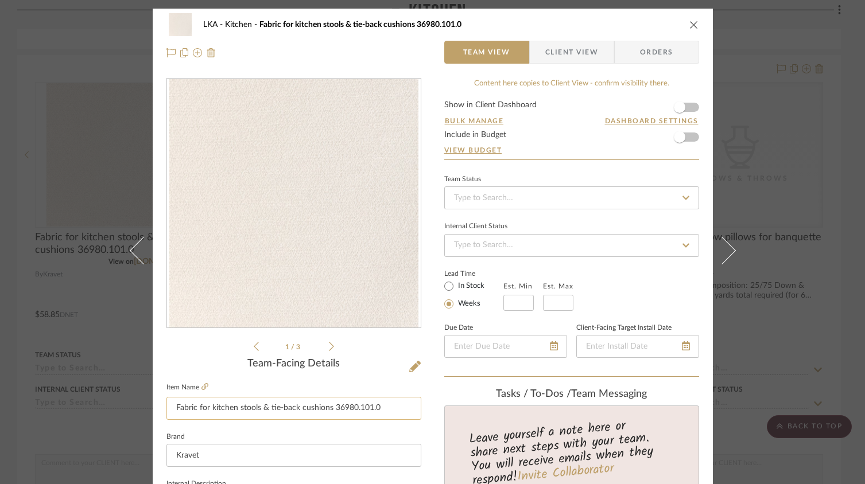
click at [361, 402] on input "Fabric for kitchen stools & tie-back cushions 36980.101.0" at bounding box center [293, 408] width 255 height 23
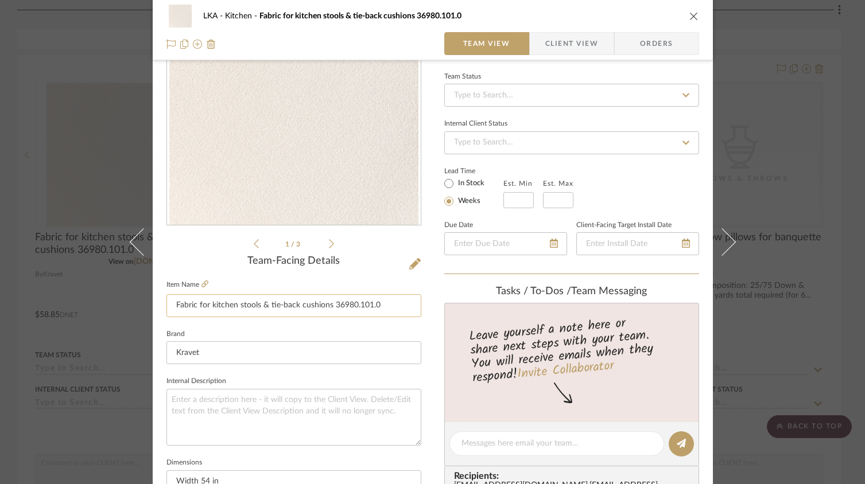
scroll to position [113, 0]
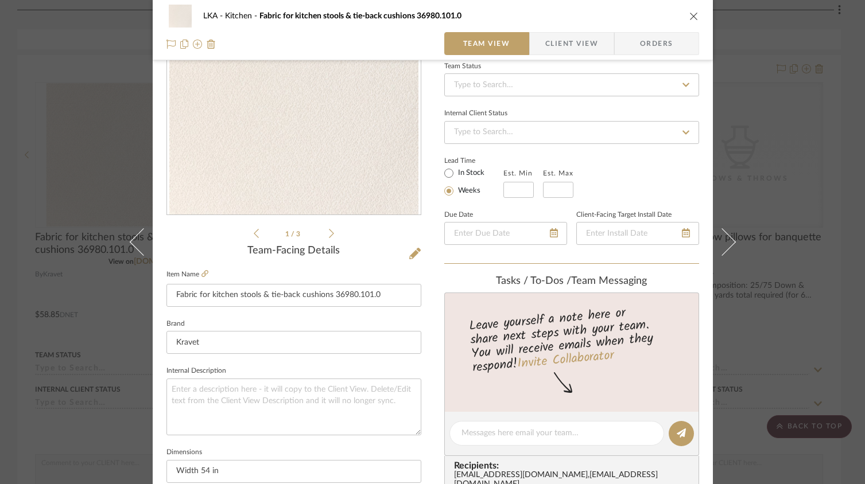
click at [691, 15] on icon "close" at bounding box center [693, 15] width 9 height 9
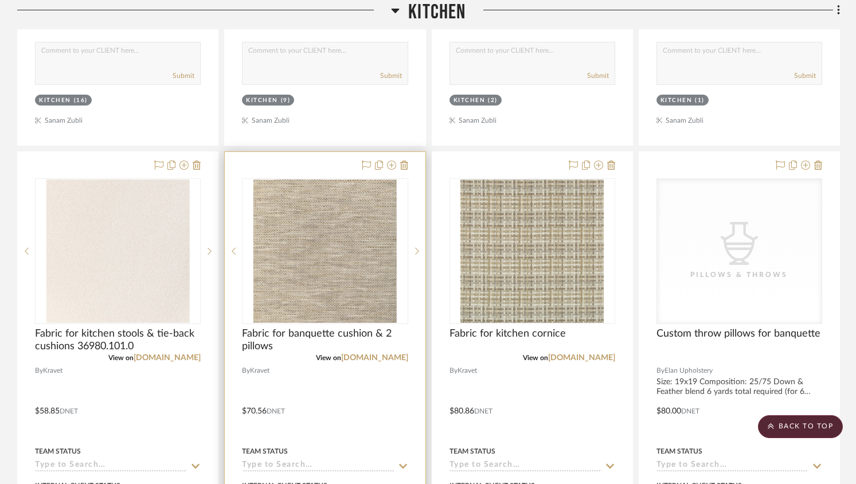
scroll to position [3853, 0]
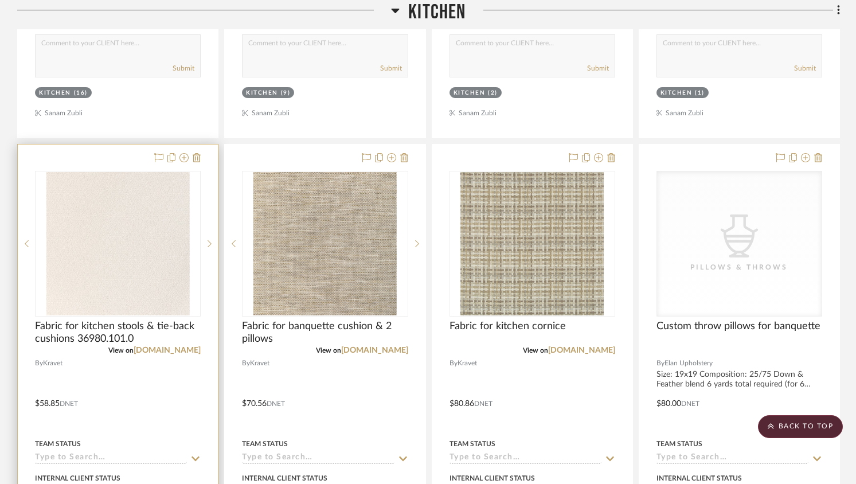
click at [135, 240] on img "0" at bounding box center [117, 243] width 143 height 143
click at [0, 0] on div at bounding box center [0, 0] width 0 height 0
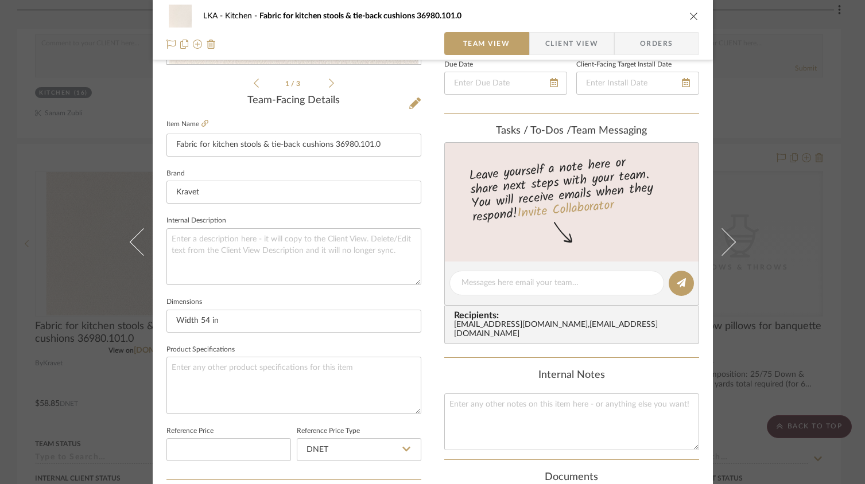
scroll to position [267, 0]
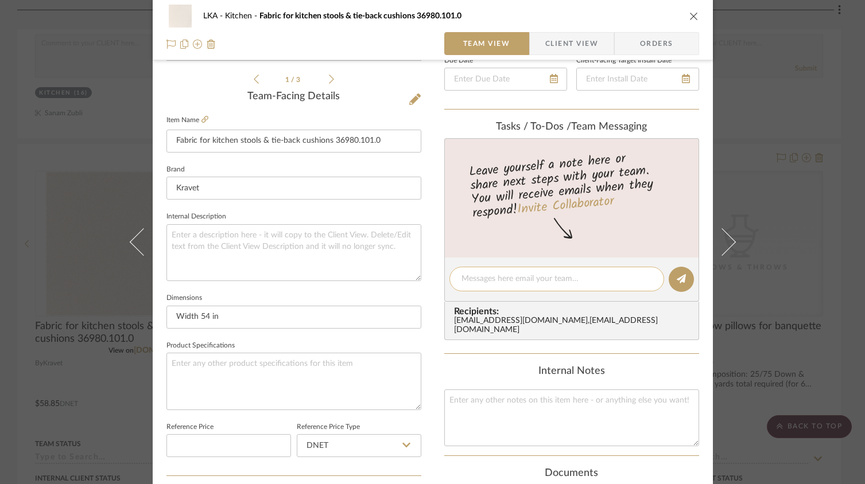
click at [499, 281] on textarea at bounding box center [556, 279] width 190 height 12
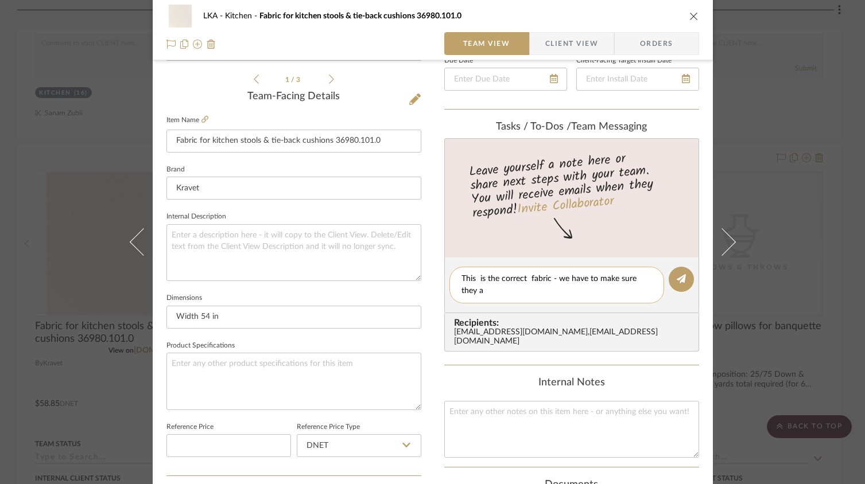
scroll to position [0, 0]
type textarea "This is the correct fabric - we have to make sure they areent tie back she want…"
click at [678, 280] on icon at bounding box center [680, 278] width 9 height 9
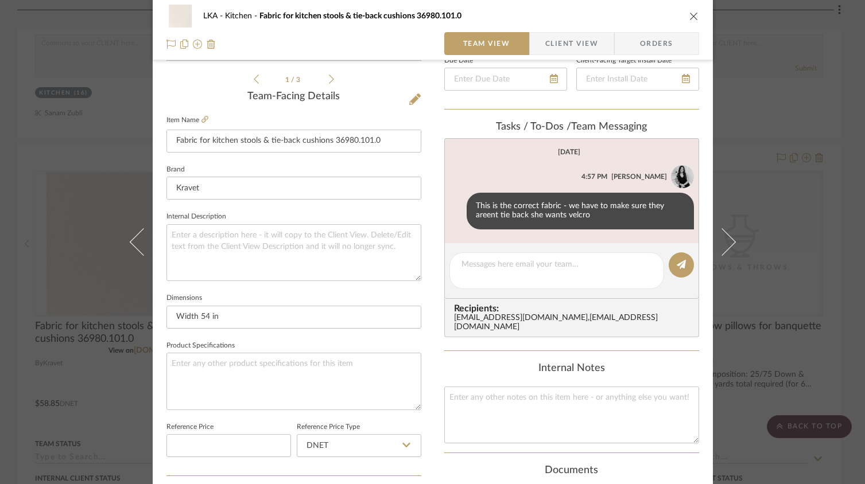
click at [689, 15] on icon "close" at bounding box center [693, 15] width 9 height 9
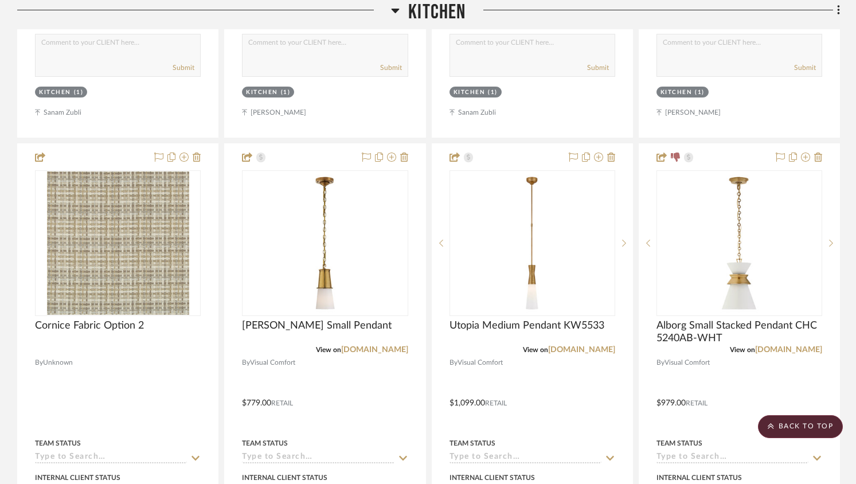
scroll to position [1833, 0]
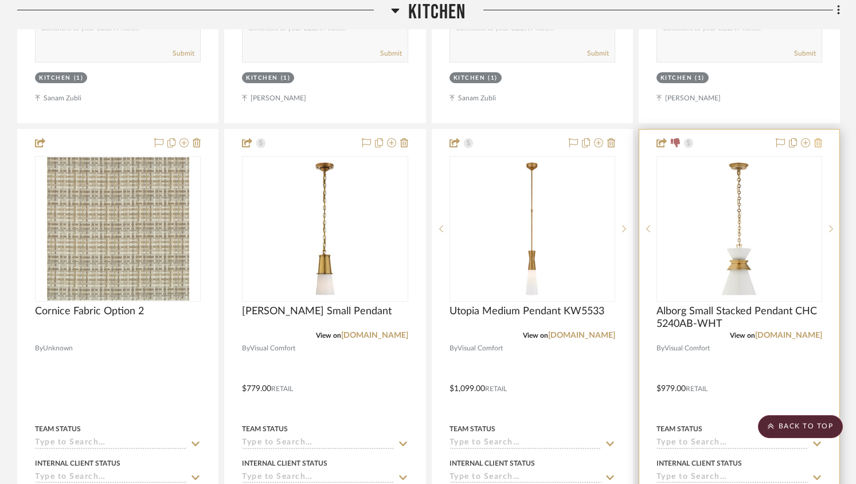
click at [820, 144] on icon at bounding box center [819, 142] width 8 height 9
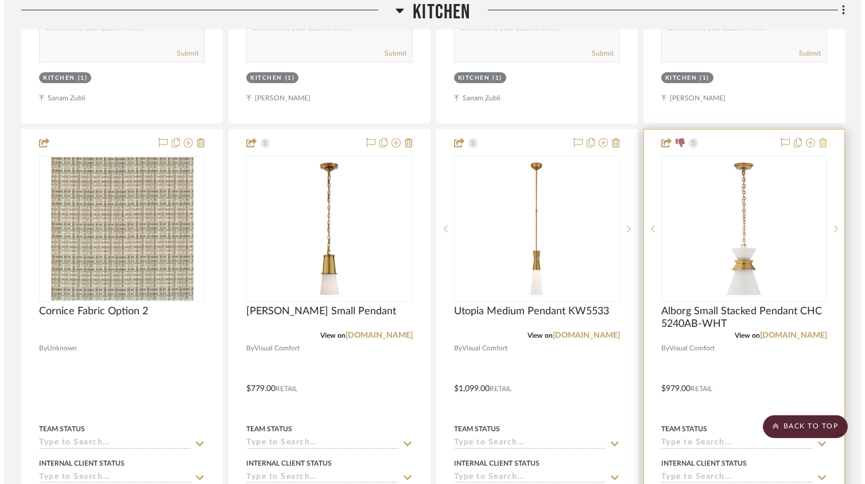
scroll to position [0, 0]
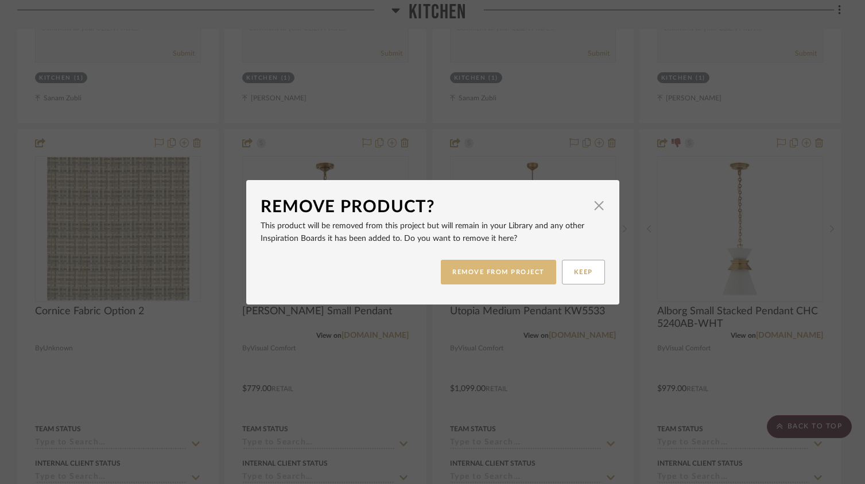
click at [517, 266] on button "REMOVE FROM PROJECT" at bounding box center [498, 272] width 115 height 25
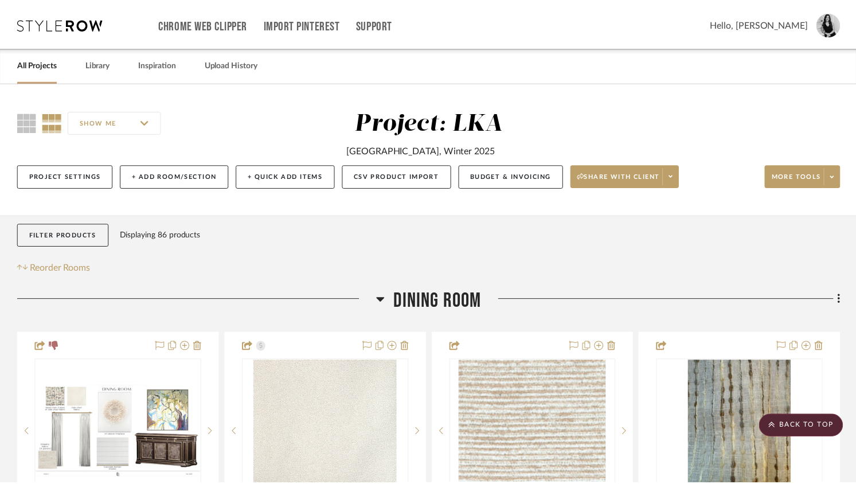
scroll to position [1833, 0]
